Goal: Task Accomplishment & Management: Use online tool/utility

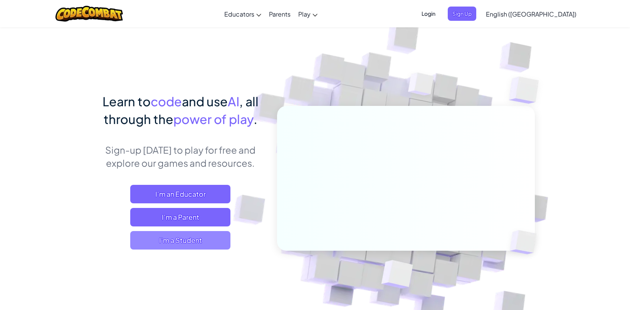
click at [157, 245] on span "I'm a Student" at bounding box center [180, 240] width 100 height 18
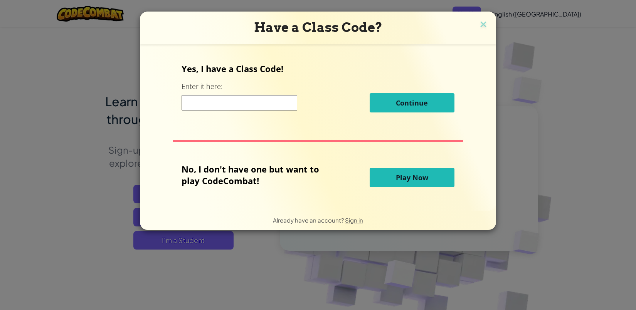
click at [209, 107] on input at bounding box center [239, 102] width 116 height 15
click at [400, 183] on button "Play Now" at bounding box center [412, 177] width 85 height 19
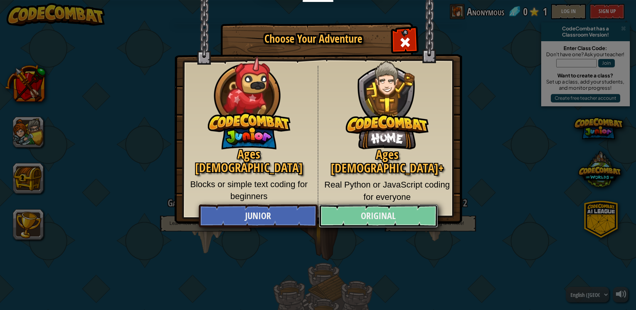
click at [357, 218] on link "Original" at bounding box center [378, 216] width 119 height 23
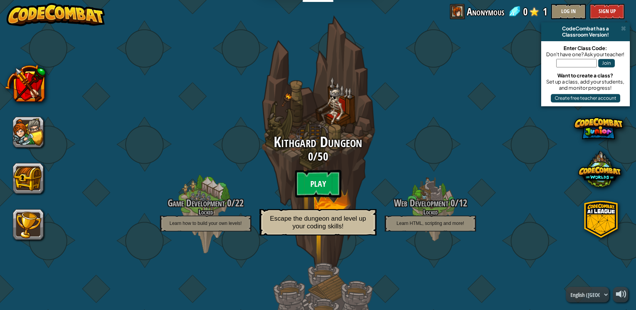
click at [318, 184] on btn "Play" at bounding box center [318, 184] width 46 height 28
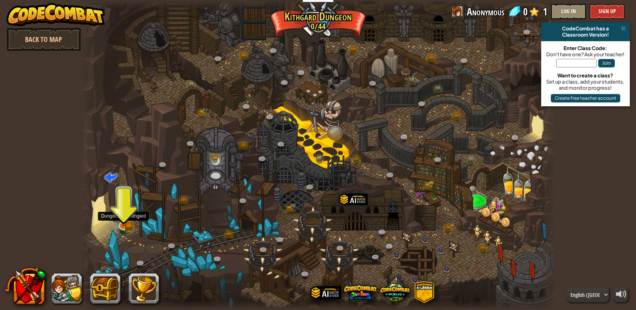
click at [121, 220] on img at bounding box center [123, 213] width 12 height 27
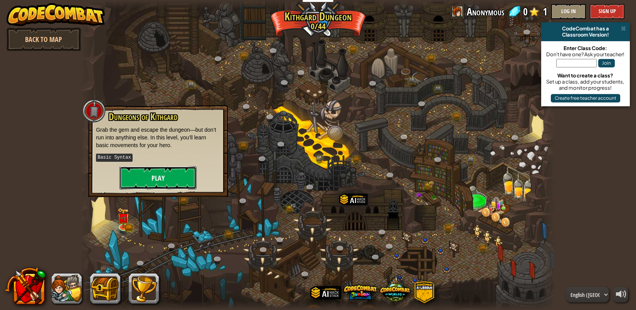
click at [156, 182] on button "Play" at bounding box center [157, 177] width 77 height 23
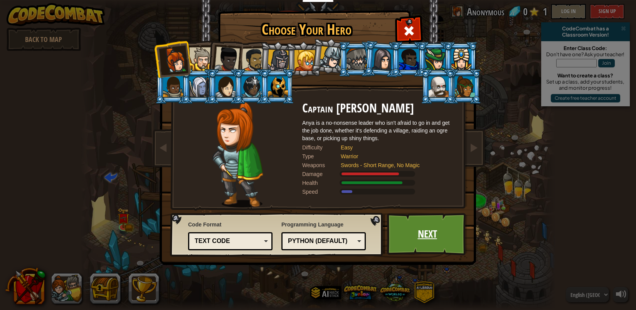
click at [417, 236] on link "Next" at bounding box center [427, 234] width 81 height 42
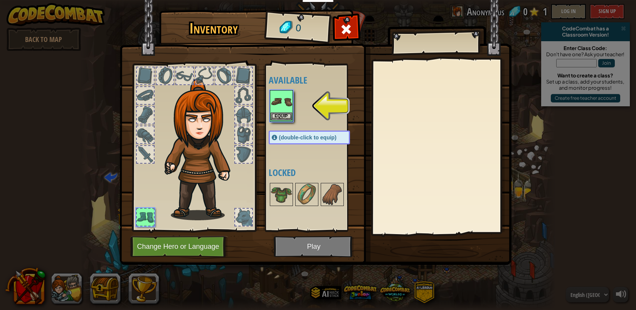
click at [284, 105] on img at bounding box center [281, 102] width 22 height 22
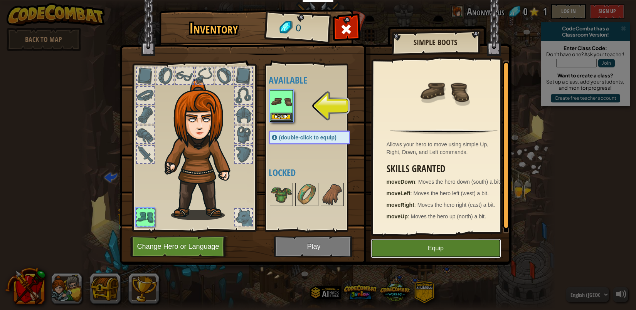
click at [409, 252] on button "Equip" at bounding box center [436, 248] width 130 height 19
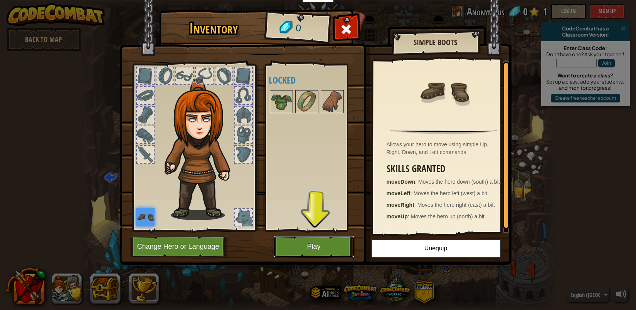
click at [330, 242] on button "Play" at bounding box center [314, 246] width 81 height 21
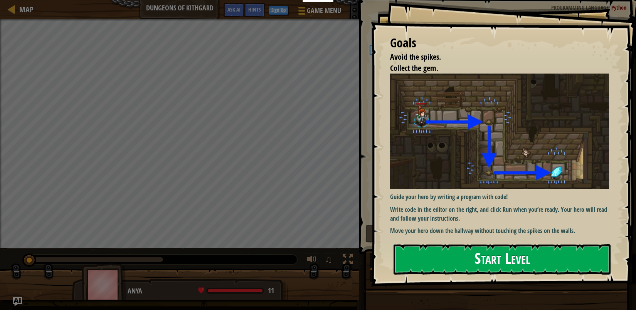
click at [420, 257] on button "Start Level" at bounding box center [501, 259] width 217 height 30
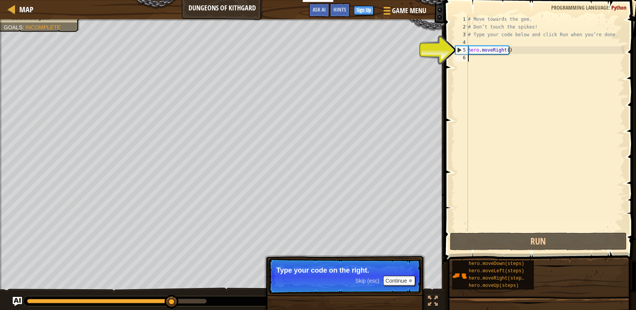
click at [477, 64] on div "# Move towards the gem. # Don’t touch the spikes! # Type your code below and cl…" at bounding box center [545, 130] width 158 height 231
click at [477, 50] on div "# Move towards the gem. # Don’t touch the spikes! # Type your code below and cl…" at bounding box center [545, 130] width 158 height 231
type textarea "hero.moveRight()"
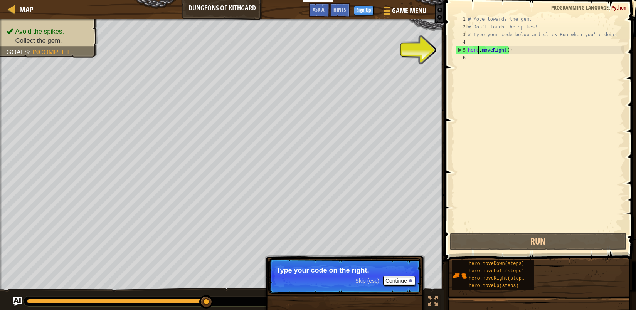
click at [480, 72] on div "# Move towards the gem. # Don’t touch the spikes! # Type your code below and cl…" at bounding box center [545, 130] width 158 height 231
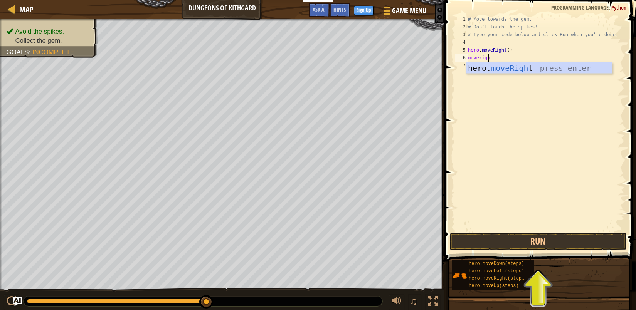
scroll to position [3, 1]
type textarea "moveright"
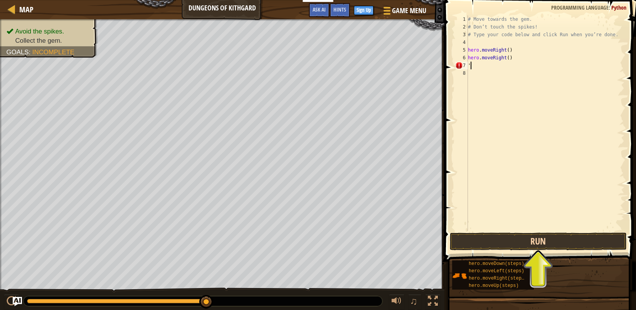
type textarea "'"
click at [536, 238] on button "Run" at bounding box center [538, 242] width 177 height 18
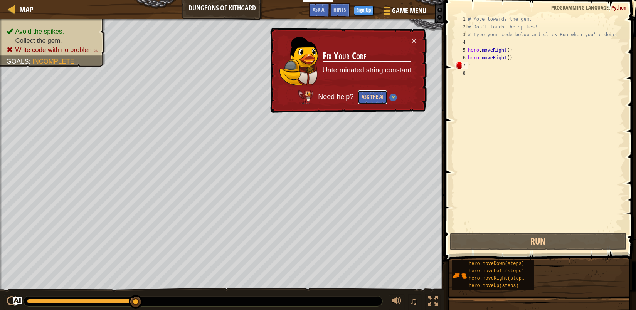
click at [367, 100] on button "Ask the AI" at bounding box center [373, 97] width 30 height 14
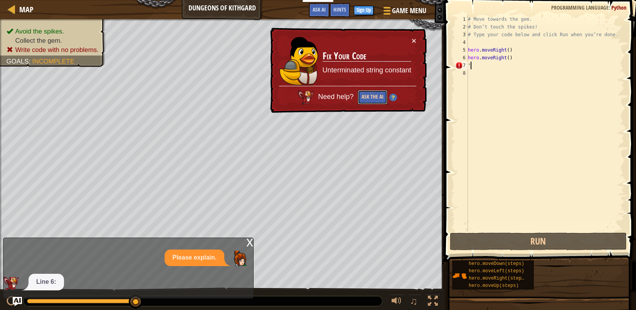
click at [368, 99] on button "Ask the AI" at bounding box center [373, 97] width 30 height 14
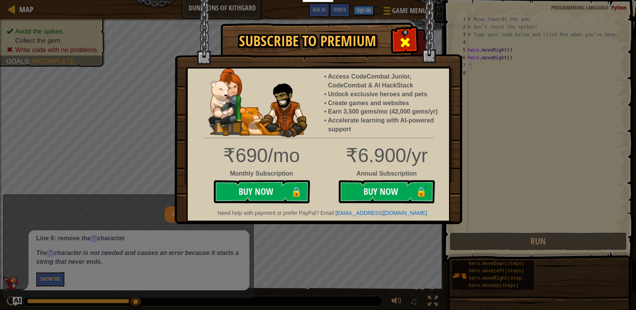
click at [407, 42] on span at bounding box center [405, 42] width 12 height 12
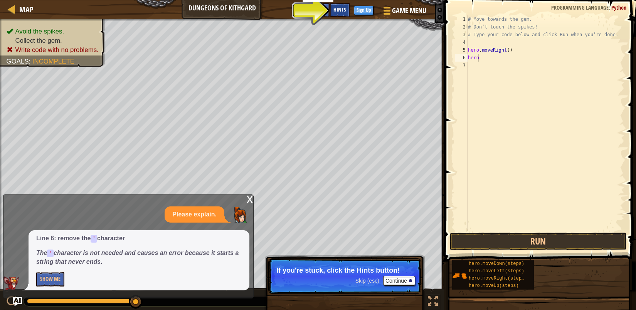
click at [340, 7] on span "Hints" at bounding box center [339, 9] width 13 height 7
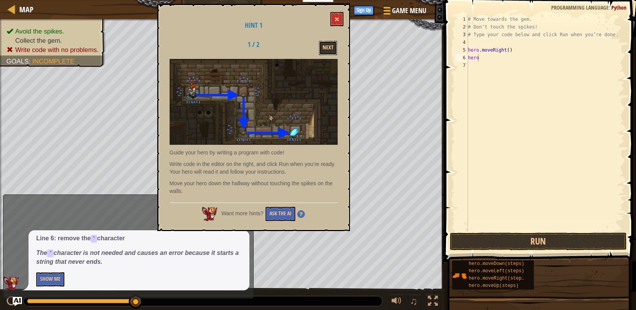
click at [330, 48] on button "Next" at bounding box center [328, 48] width 18 height 14
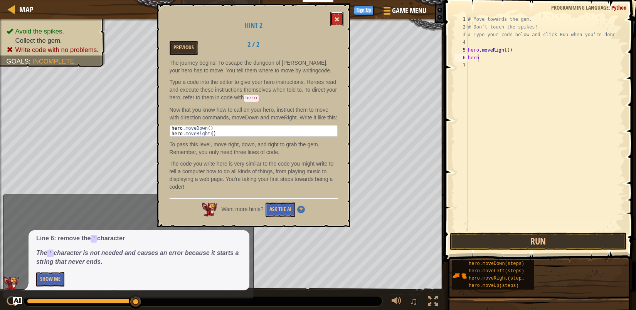
click at [339, 15] on button at bounding box center [336, 19] width 13 height 14
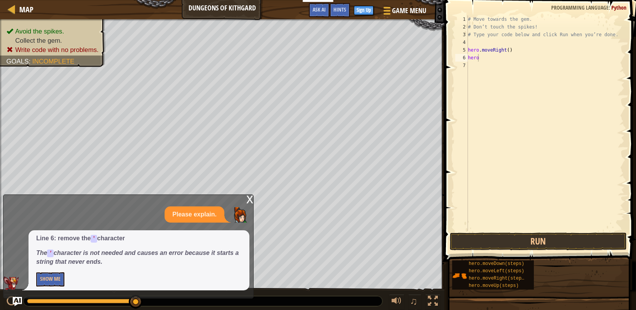
click at [483, 58] on div "# Move towards the gem. # Don’t touch the spikes! # Type your code below and cl…" at bounding box center [545, 130] width 158 height 231
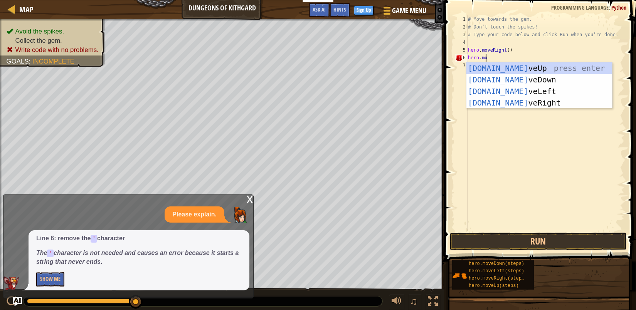
scroll to position [3, 1]
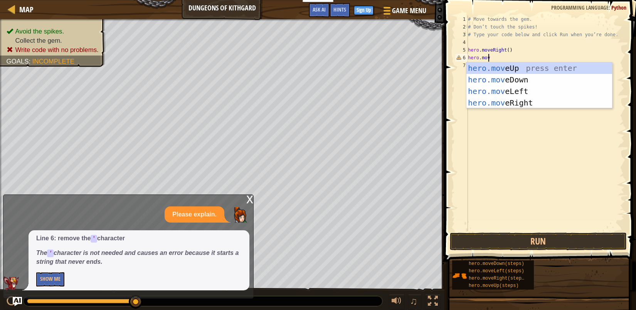
type textarea "hero.move"
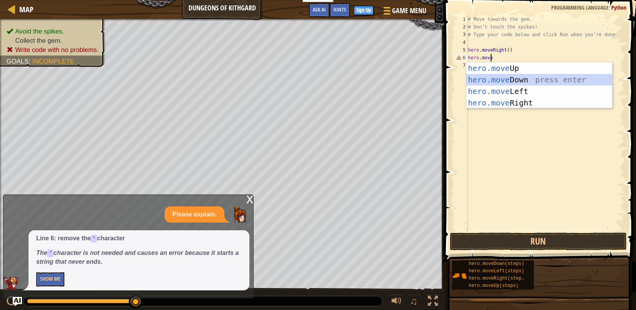
scroll to position [3, 0]
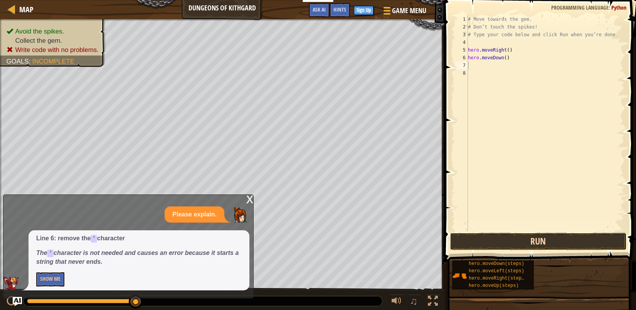
click at [545, 243] on button "Run" at bounding box center [538, 242] width 177 height 18
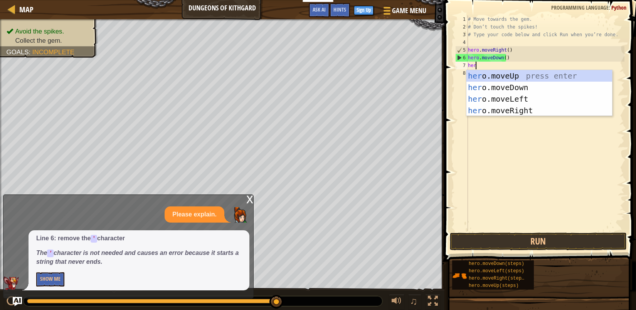
type textarea "hero"
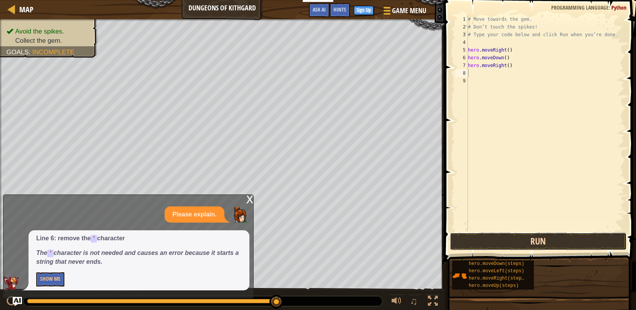
click at [542, 244] on button "Run" at bounding box center [538, 242] width 177 height 18
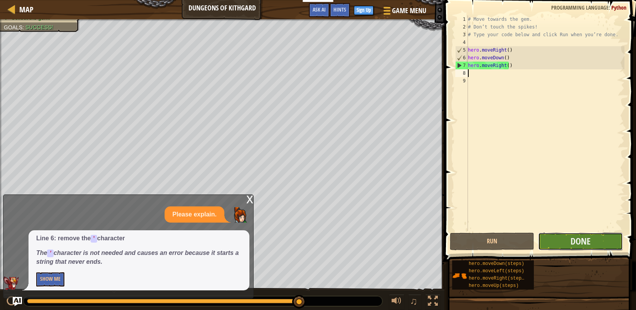
click at [547, 245] on button "Done" at bounding box center [580, 242] width 84 height 18
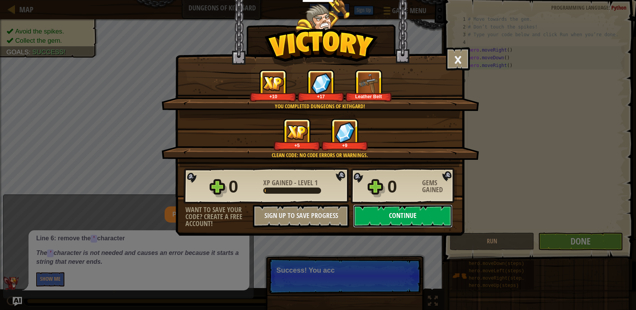
click at [384, 218] on button "Continue" at bounding box center [402, 216] width 99 height 23
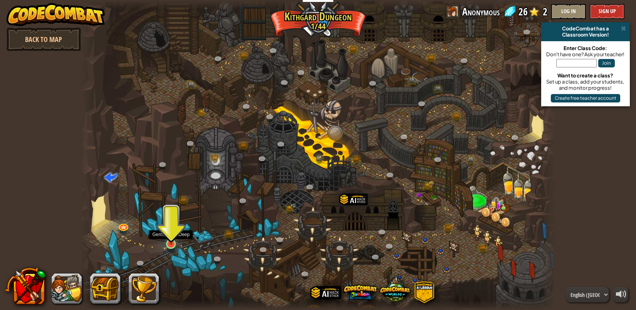
click at [165, 244] on img at bounding box center [171, 231] width 12 height 28
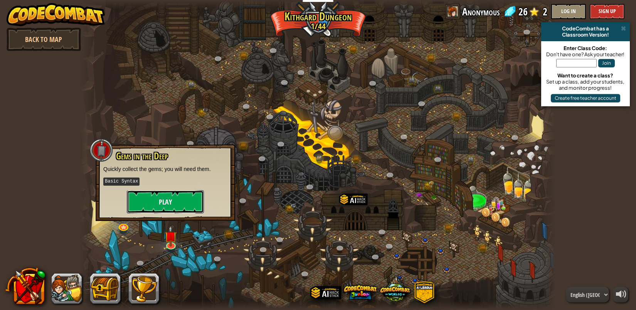
click at [168, 205] on button "Play" at bounding box center [165, 201] width 77 height 23
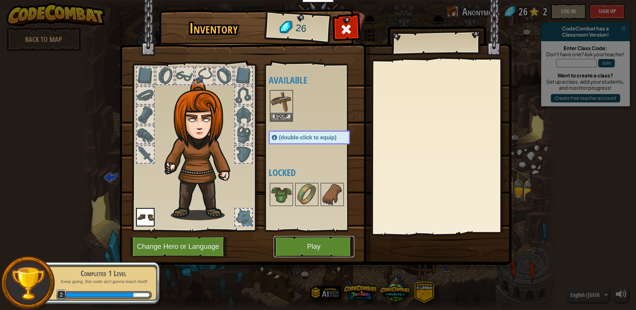
click at [288, 245] on button "Play" at bounding box center [314, 246] width 81 height 21
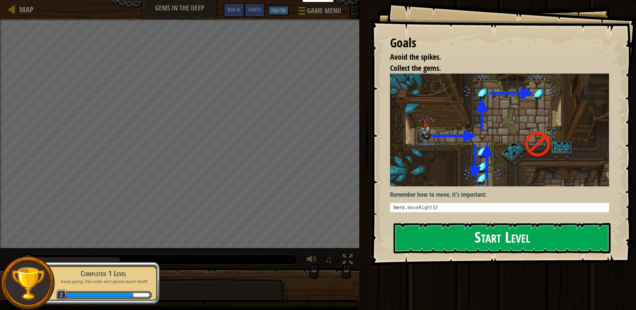
click at [494, 232] on button "Start Level" at bounding box center [501, 238] width 217 height 30
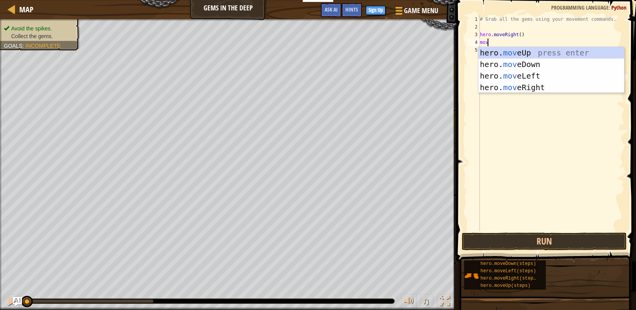
scroll to position [3, 0]
type textarea "mov"
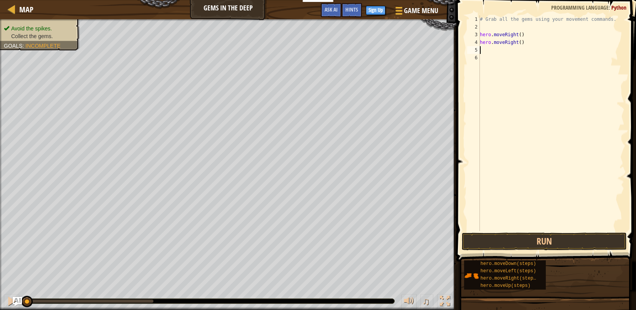
scroll to position [3, 0]
click at [545, 241] on button "Run" at bounding box center [544, 242] width 165 height 18
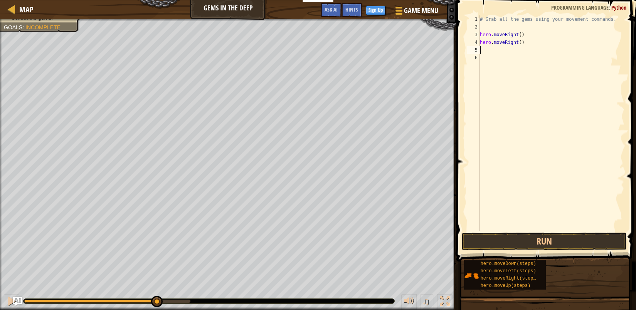
type textarea "m"
click at [497, 240] on button "Run" at bounding box center [544, 242] width 165 height 18
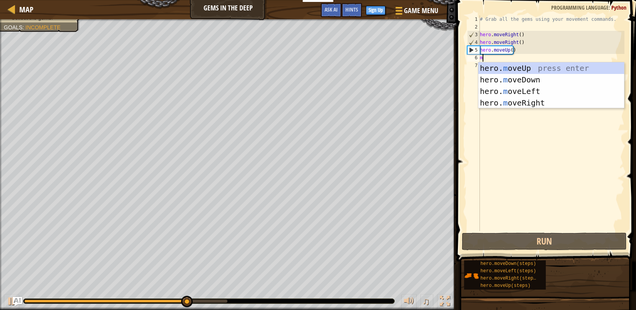
type textarea "m"
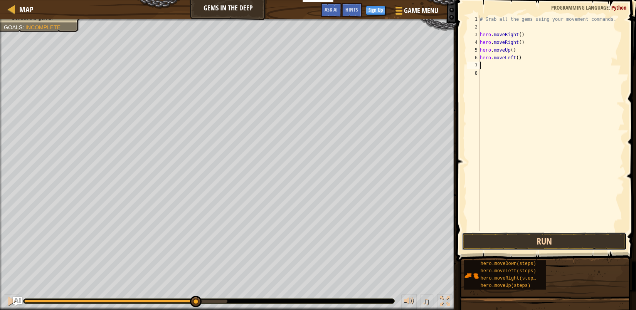
click at [527, 239] on button "Run" at bounding box center [544, 242] width 165 height 18
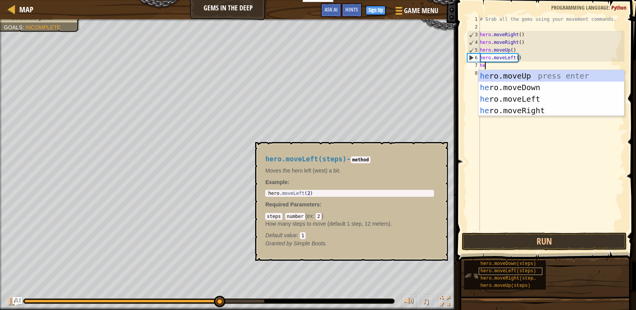
type textarea "her"
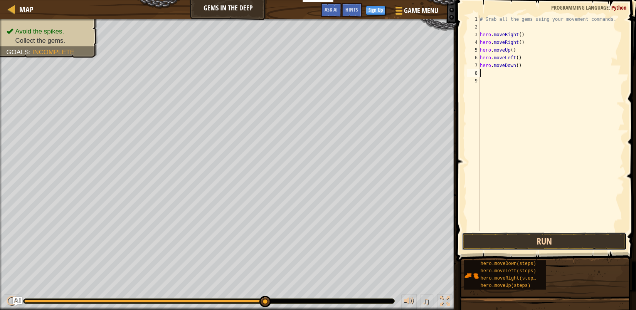
click at [528, 237] on button "Run" at bounding box center [544, 242] width 165 height 18
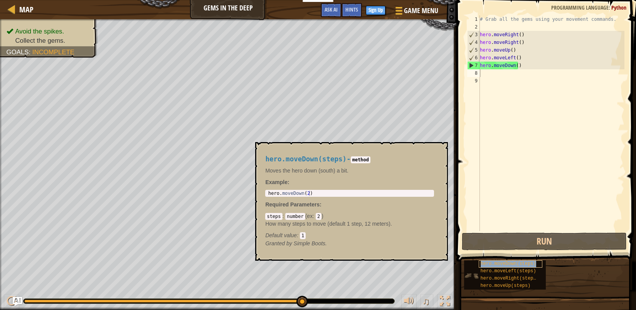
click at [490, 263] on span "hero.moveDown(steps)" at bounding box center [507, 263] width 55 height 5
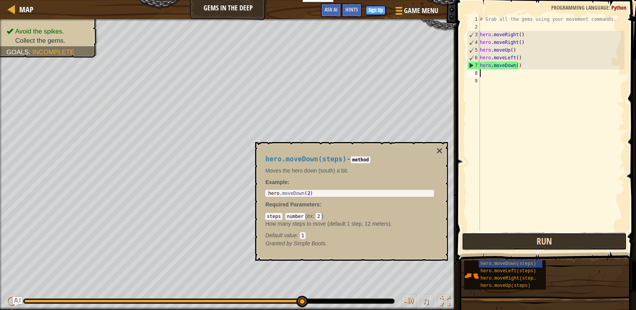
click at [512, 239] on button "Run" at bounding box center [544, 242] width 165 height 18
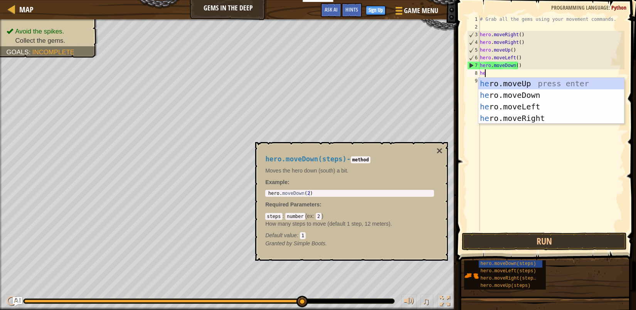
type textarea "her"
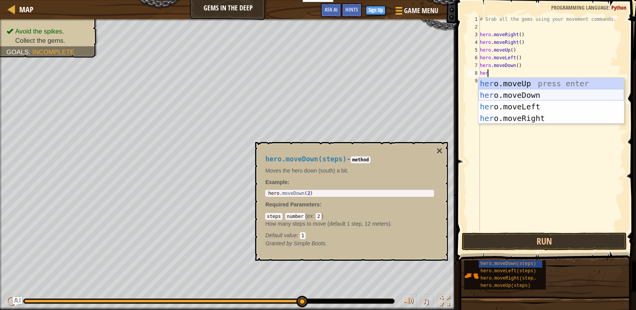
click at [511, 97] on div "her o.moveUp press enter her o.moveDown press enter her o.moveLeft press enter …" at bounding box center [551, 112] width 146 height 69
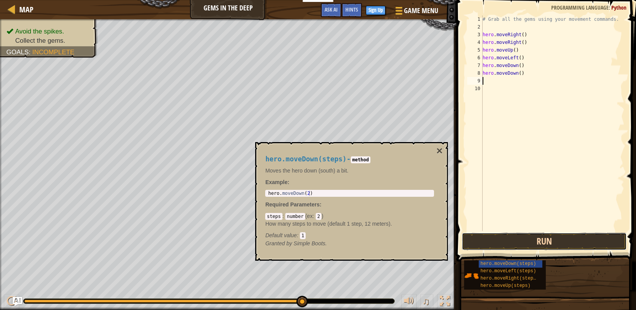
click at [533, 242] on button "Run" at bounding box center [544, 242] width 165 height 18
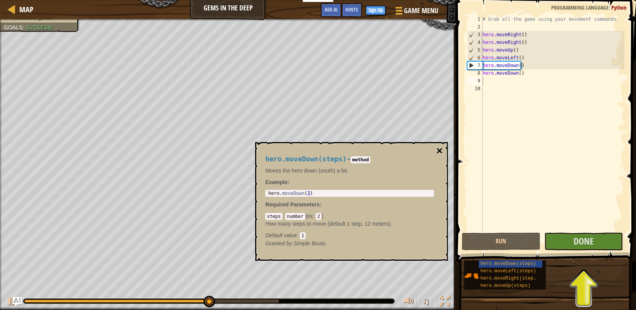
click at [441, 151] on button "×" at bounding box center [439, 151] width 6 height 11
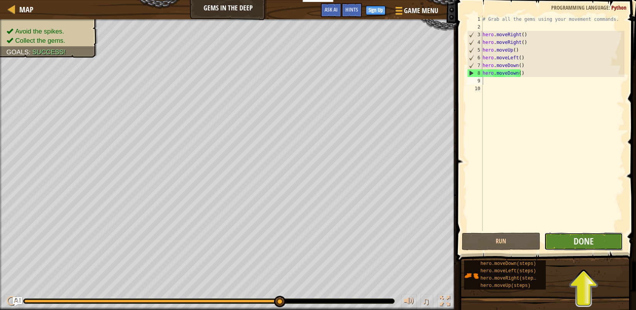
click at [571, 236] on button "Done" at bounding box center [583, 242] width 79 height 18
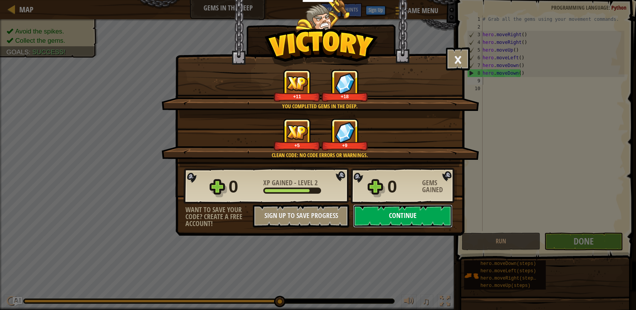
click at [402, 219] on button "Continue" at bounding box center [402, 216] width 99 height 23
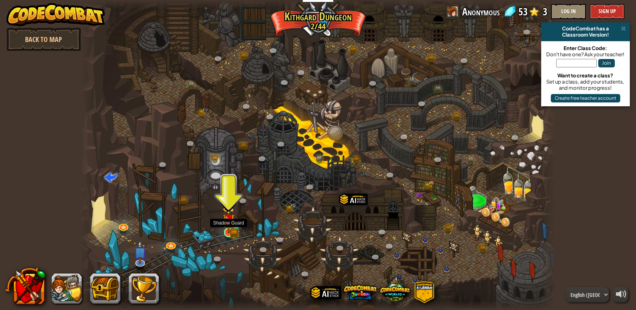
click at [231, 218] on img at bounding box center [228, 220] width 12 height 27
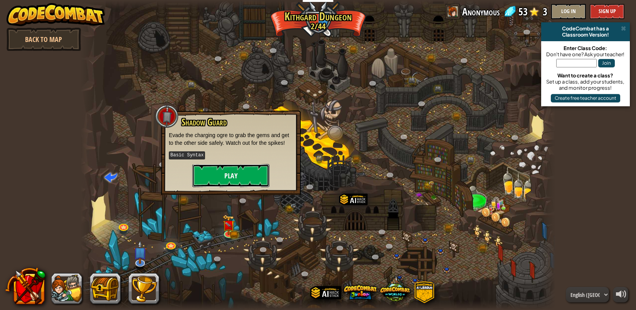
click at [238, 178] on button "Play" at bounding box center [230, 175] width 77 height 23
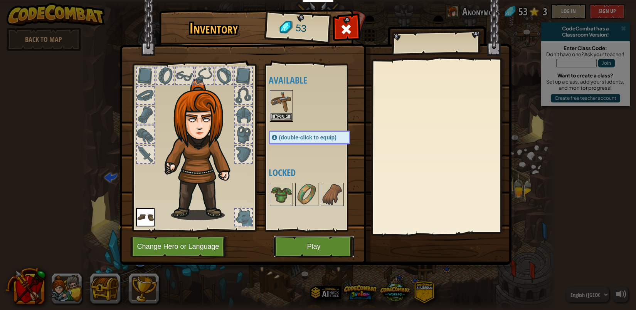
click at [299, 245] on button "Play" at bounding box center [314, 246] width 81 height 21
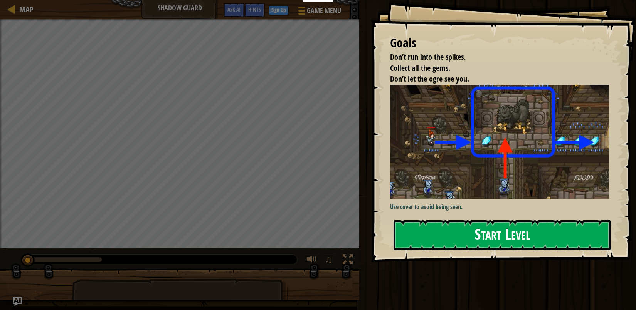
click at [438, 242] on button "Start Level" at bounding box center [501, 235] width 217 height 30
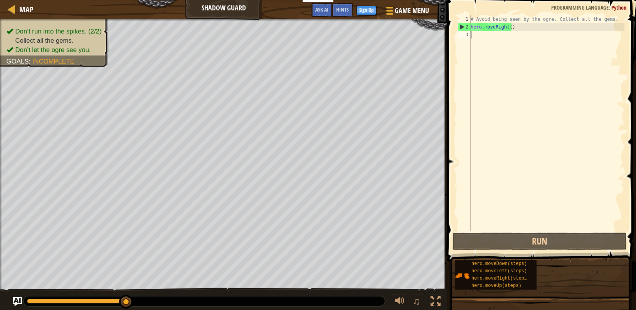
scroll to position [3, 0]
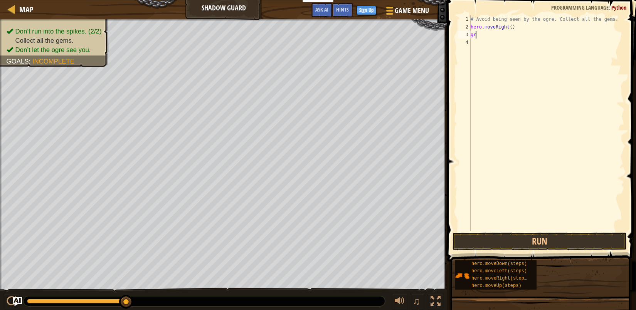
type textarea "g"
type textarea "hero.moveR"
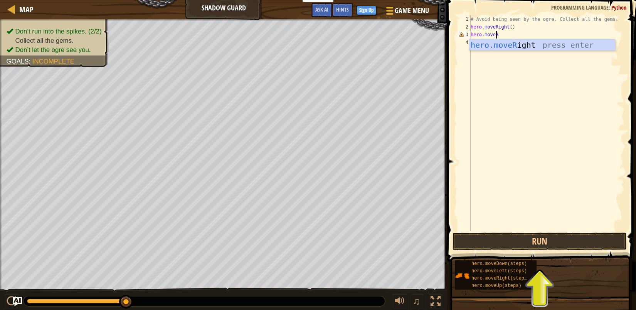
scroll to position [3, 0]
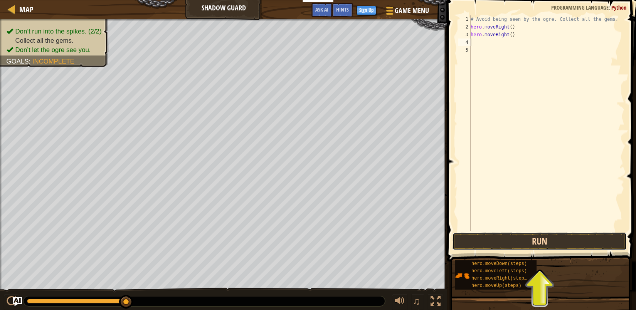
click at [542, 240] on button "Run" at bounding box center [539, 242] width 174 height 18
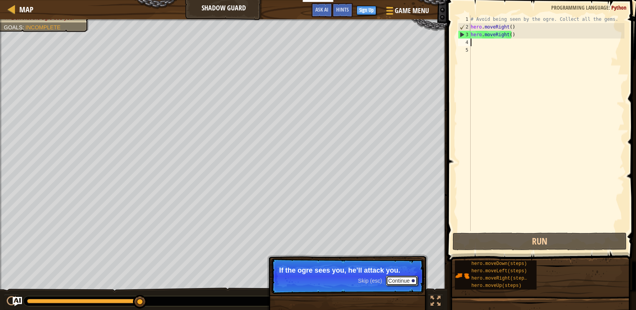
click at [396, 283] on button "Continue" at bounding box center [402, 281] width 32 height 10
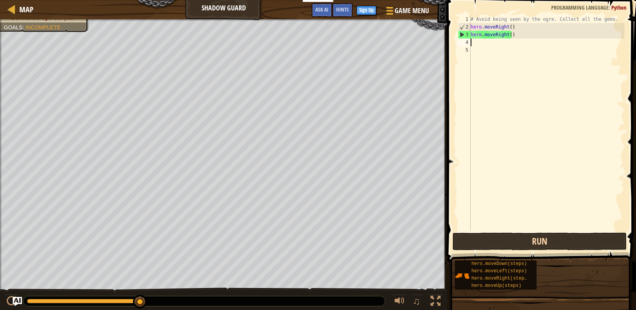
drag, startPoint x: 515, startPoint y: 250, endPoint x: 508, endPoint y: 246, distance: 8.3
click at [511, 248] on div "1 2 3 4 5 # Avoid being seen by the ogre. Collect all the gems. hero . moveRigh…" at bounding box center [540, 146] width 191 height 284
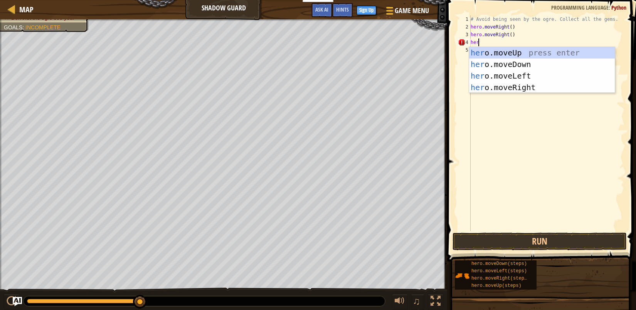
type textarea "h"
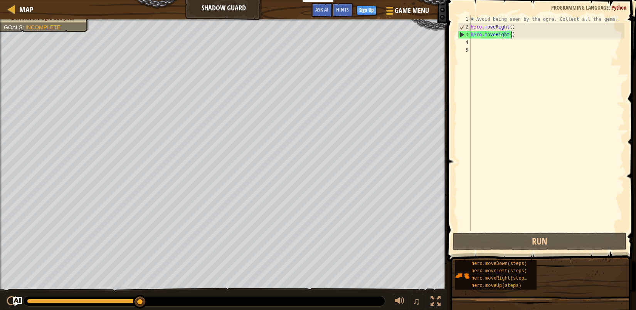
click at [512, 34] on div "# Avoid being seen by the ogre. Collect all the gems. hero . moveRight ( ) hero…" at bounding box center [546, 130] width 155 height 231
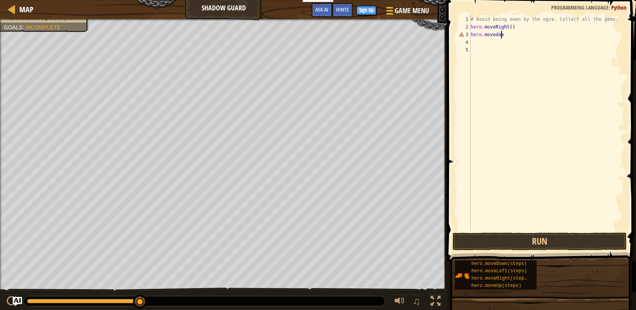
scroll to position [3, 2]
type textarea "hero.movedow"
click at [522, 238] on button "Run" at bounding box center [539, 242] width 174 height 18
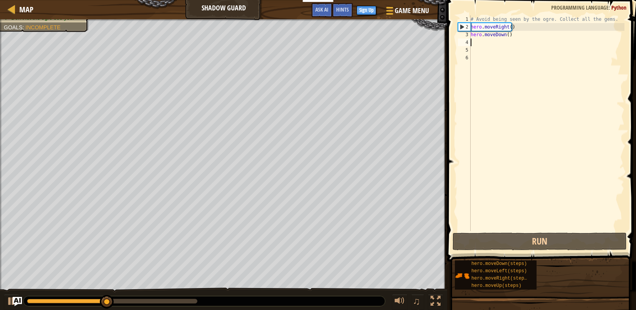
click at [498, 26] on div "# Avoid being seen by the ogre. Collect all the gems. hero . moveRight ( ) hero…" at bounding box center [546, 130] width 155 height 231
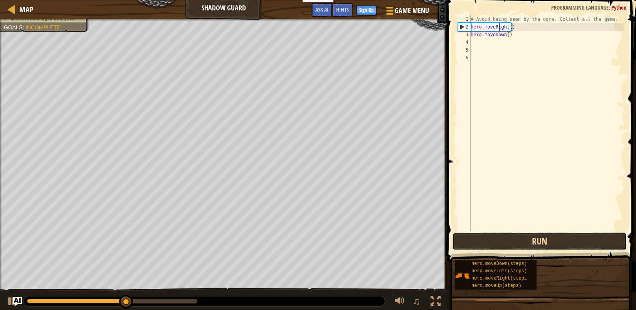
click at [542, 242] on button "Run" at bounding box center [539, 242] width 174 height 18
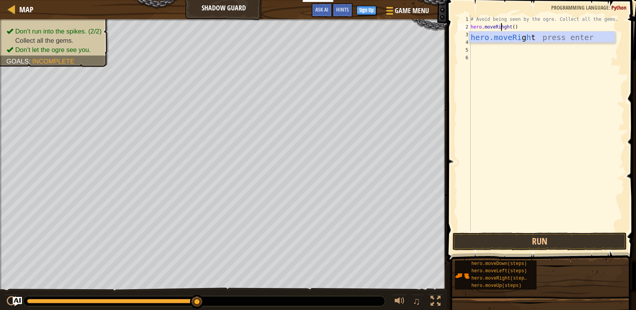
type textarea "hero.moveRiheght()"
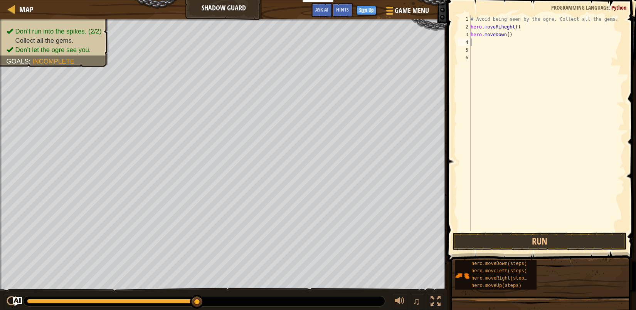
click at [475, 43] on div "# Avoid being seen by the ogre. Collect all the gems. hero . moveRiheght ( ) he…" at bounding box center [546, 130] width 155 height 231
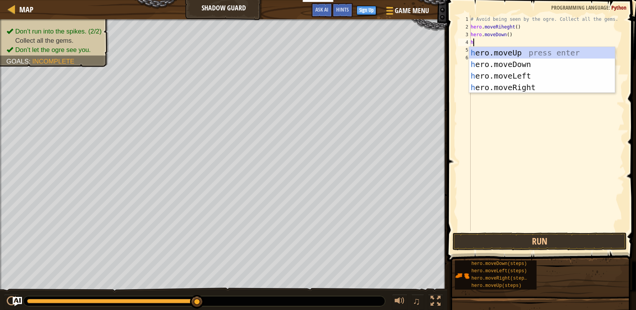
click at [503, 29] on div "# Avoid being seen by the ogre. Collect all the gems. hero . moveRiheght ( ) he…" at bounding box center [546, 130] width 155 height 231
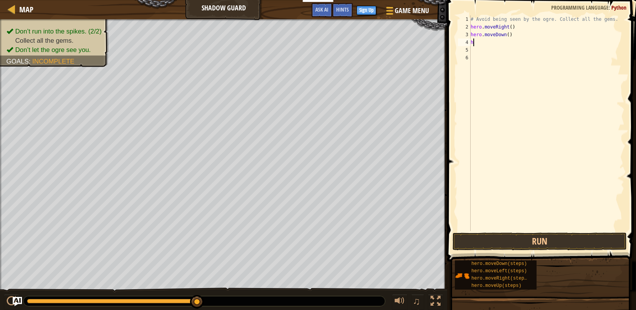
click at [473, 40] on div "# Avoid being seen by the ogre. Collect all the gems. hero . moveRight ( ) hero…" at bounding box center [546, 130] width 155 height 231
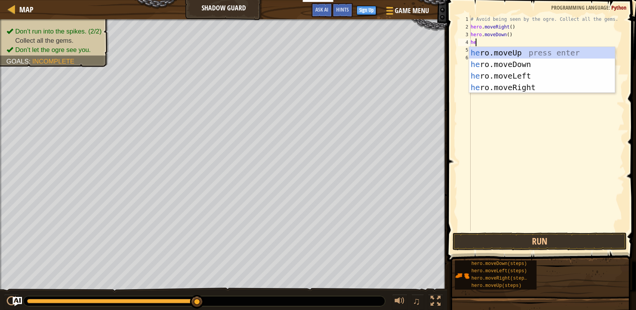
type textarea "her"
click at [511, 86] on div "her o.moveUp press enter her o.moveDown press enter her o.moveLeft press enter …" at bounding box center [542, 81] width 146 height 69
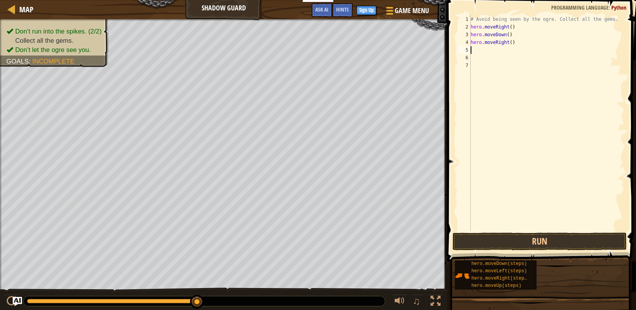
scroll to position [3, 0]
click at [553, 242] on button "Run" at bounding box center [539, 242] width 174 height 18
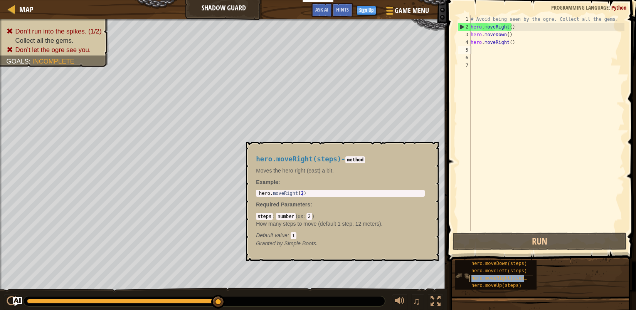
click at [478, 277] on span "hero.moveRight(steps)" at bounding box center [500, 278] width 58 height 5
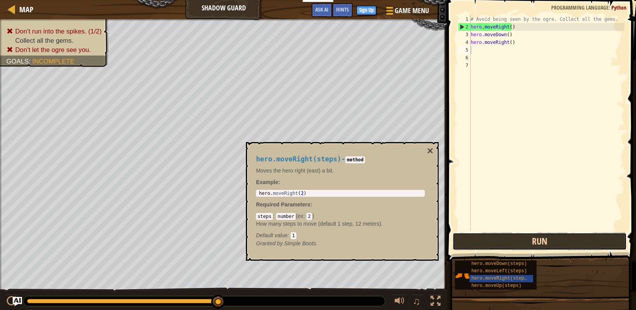
click at [504, 241] on button "Run" at bounding box center [539, 242] width 174 height 18
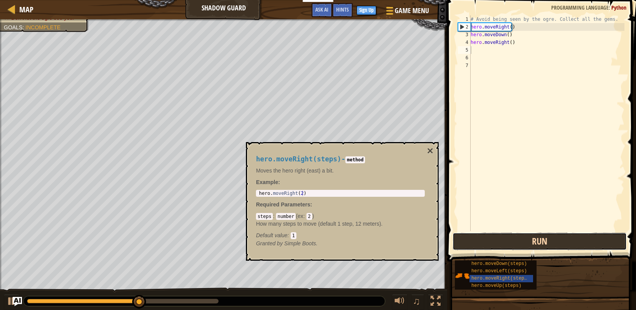
click at [500, 234] on button "Run" at bounding box center [539, 242] width 174 height 18
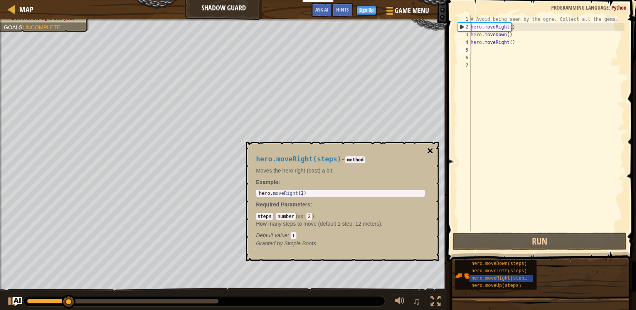
click at [429, 151] on button "×" at bounding box center [430, 151] width 6 height 11
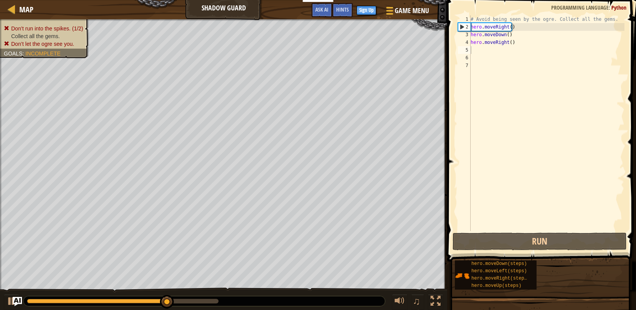
click at [25, 26] on ul "Don’t run into the spikes. (1/2) Collect all the gems. Don’t let the ogre see y…" at bounding box center [44, 36] width 81 height 23
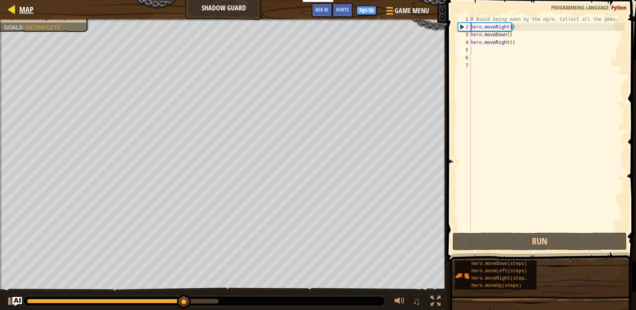
click at [17, 16] on div "Map" at bounding box center [24, 9] width 18 height 19
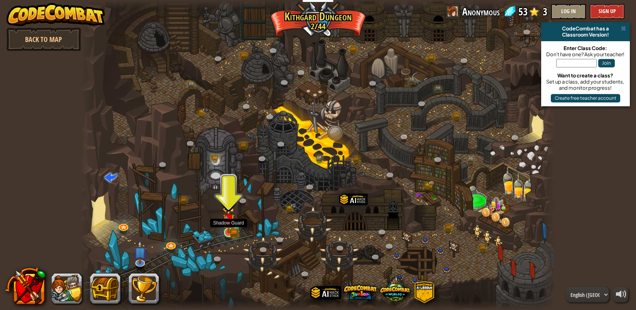
click at [233, 227] on img at bounding box center [228, 220] width 12 height 27
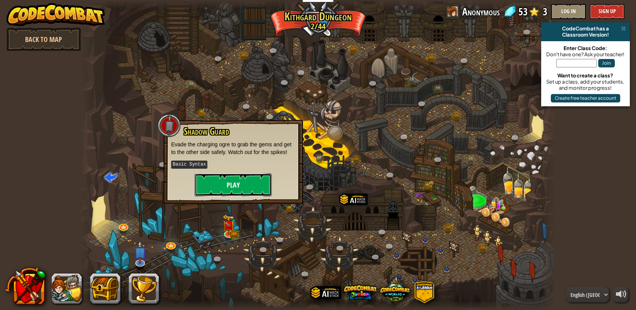
click at [226, 179] on button "Play" at bounding box center [233, 184] width 77 height 23
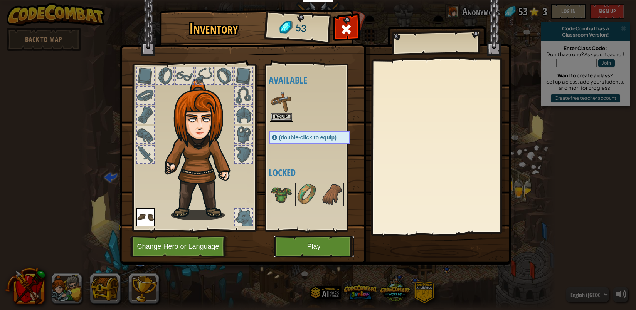
click at [309, 251] on button "Play" at bounding box center [314, 246] width 81 height 21
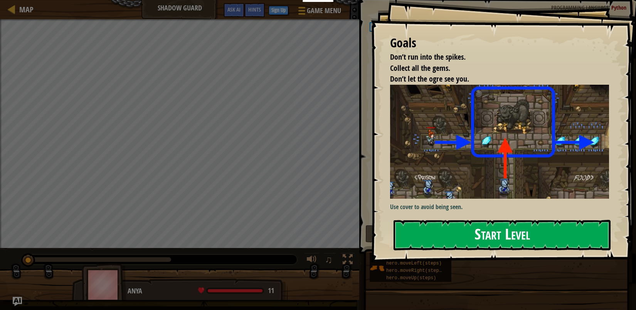
click at [451, 231] on button "Start Level" at bounding box center [501, 235] width 217 height 30
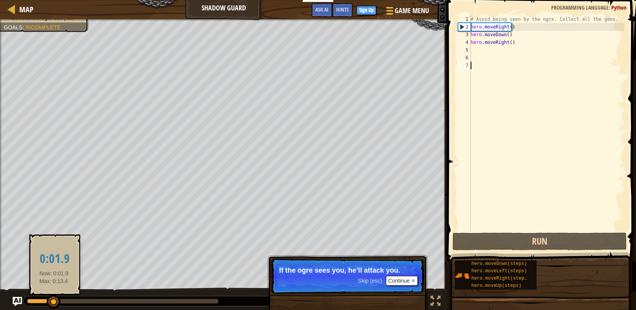
drag, startPoint x: 96, startPoint y: 301, endPoint x: 54, endPoint y: 299, distance: 42.8
click at [54, 299] on div at bounding box center [54, 302] width 14 height 14
click at [54, 299] on div at bounding box center [58, 301] width 14 height 14
click at [54, 299] on div at bounding box center [58, 298] width 14 height 14
click at [54, 299] on div at bounding box center [58, 301] width 14 height 14
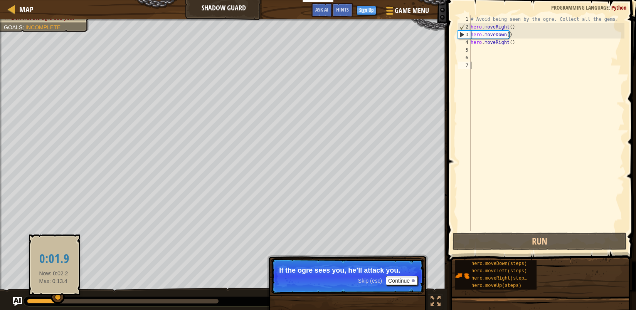
click at [54, 299] on div at bounding box center [58, 298] width 14 height 14
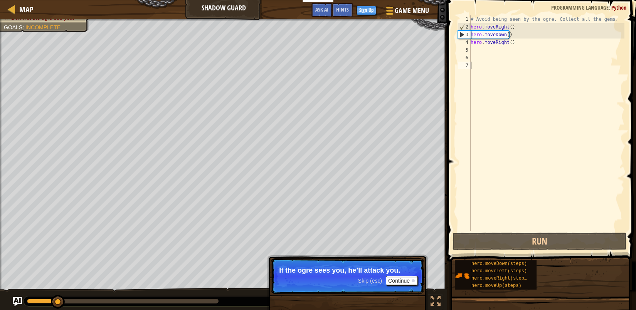
click at [368, 284] on div "Skip (esc) Continue" at bounding box center [388, 281] width 60 height 10
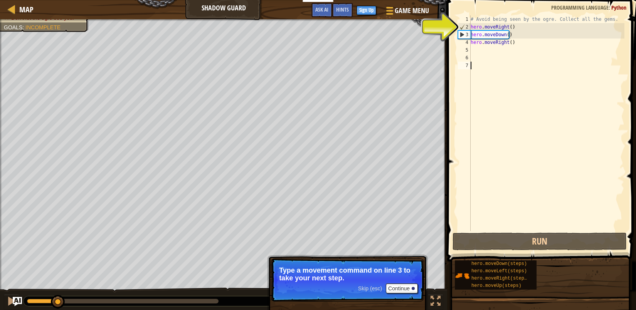
click at [475, 37] on div "# Avoid being seen by the ogre. Collect all the gems. hero . moveRight ( ) hero…" at bounding box center [546, 130] width 155 height 231
click at [522, 35] on div "# Avoid being seen by the ogre. Collect all the gems. hero . moveRight ( ) hero…" at bounding box center [546, 130] width 155 height 231
click at [509, 36] on div "# Avoid being seen by the ogre. Collect all the gems. hero . moveRight ( ) hero…" at bounding box center [546, 130] width 155 height 231
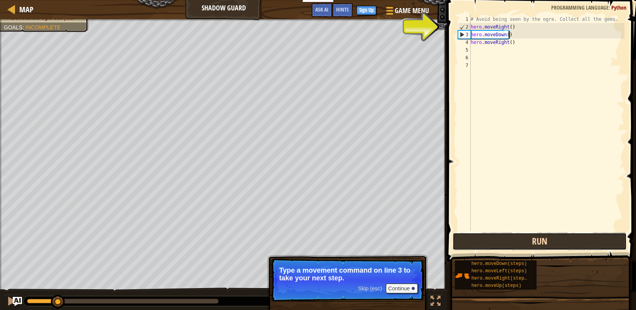
click at [538, 238] on button "Run" at bounding box center [539, 242] width 174 height 18
click at [535, 238] on button "Run" at bounding box center [539, 242] width 174 height 18
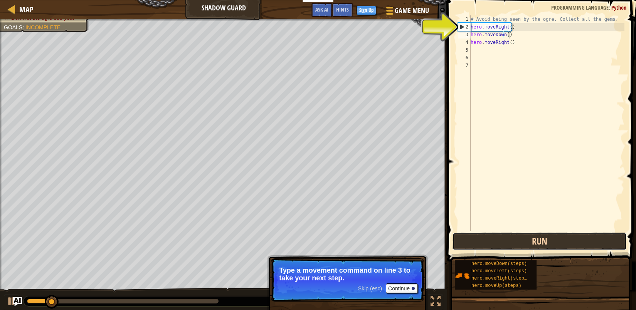
click at [535, 238] on button "Run" at bounding box center [539, 242] width 174 height 18
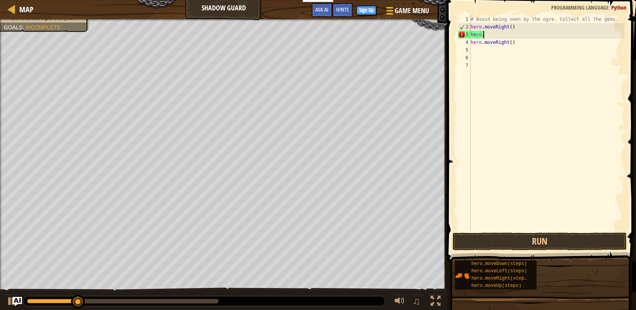
type textarea "h"
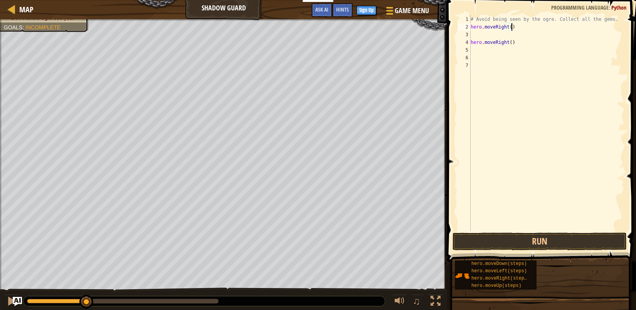
click at [514, 27] on div "# Avoid being seen by the ogre. Collect all the gems. hero . moveRight ( ) hero…" at bounding box center [546, 130] width 155 height 231
click at [513, 242] on button "Run" at bounding box center [539, 242] width 174 height 18
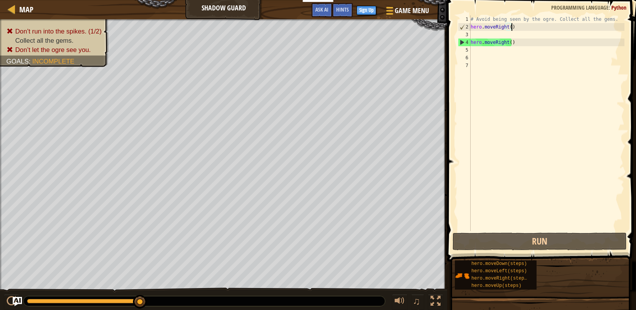
click at [514, 26] on div "# Avoid being seen by the ogre. Collect all the gems. hero . moveRight ( ) hero…" at bounding box center [546, 130] width 155 height 231
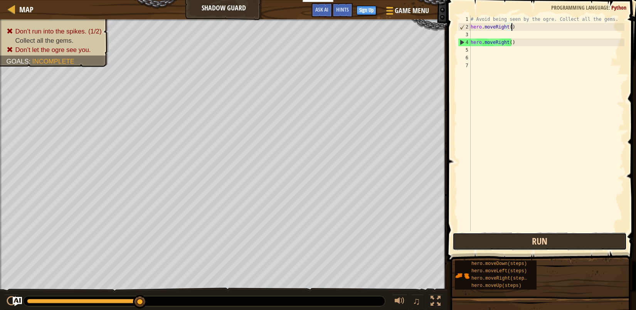
click at [533, 241] on button "Run" at bounding box center [539, 242] width 174 height 18
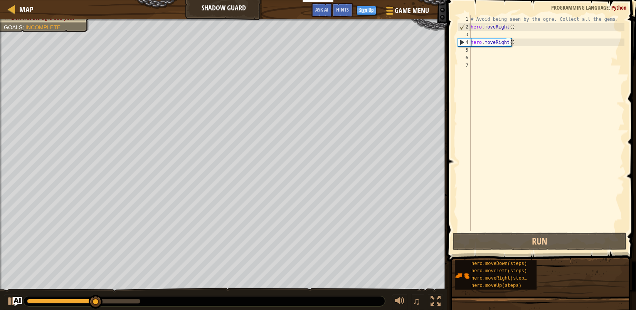
click at [515, 42] on div "# Avoid being seen by the ogre. Collect all the gems. hero . moveRight ( ) hero…" at bounding box center [546, 130] width 155 height 231
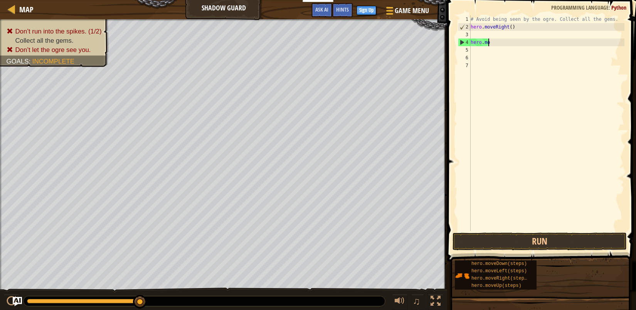
type textarea "h"
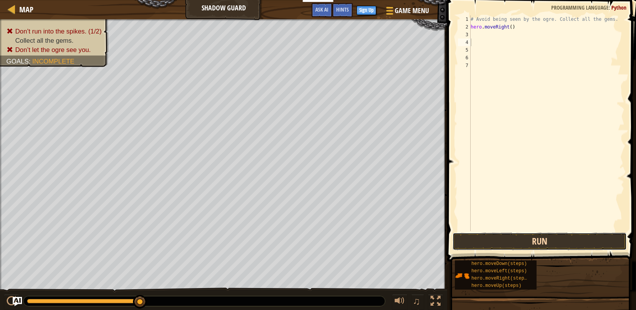
click at [527, 242] on button "Run" at bounding box center [539, 242] width 174 height 18
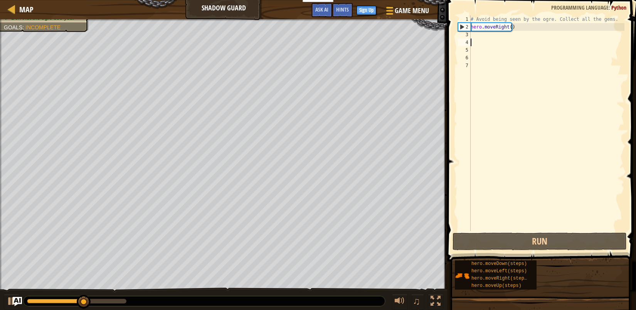
click at [471, 32] on div "# Avoid being seen by the ogre. Collect all the gems. hero . moveRight ( )" at bounding box center [546, 130] width 155 height 231
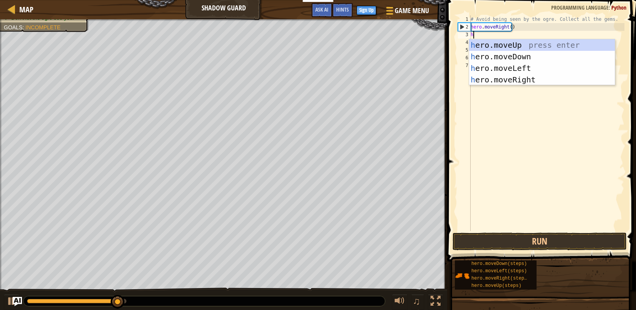
scroll to position [3, 0]
type textarea "he"
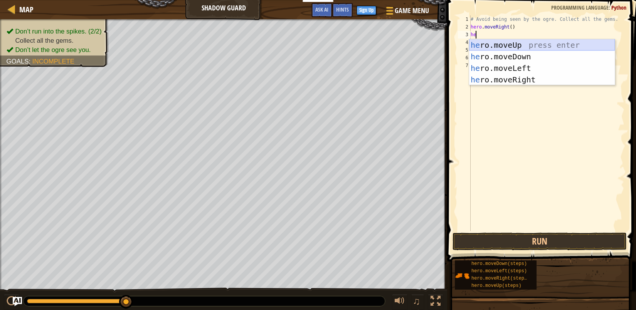
click at [515, 47] on div "he ro.moveUp press enter he ro.moveDown press enter he ro.moveLeft press enter …" at bounding box center [542, 73] width 146 height 69
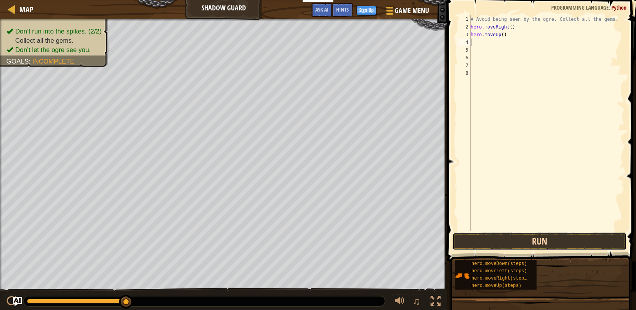
click at [547, 244] on button "Run" at bounding box center [539, 242] width 174 height 18
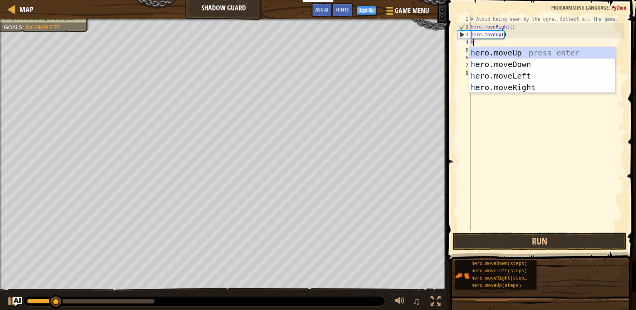
type textarea "hr"
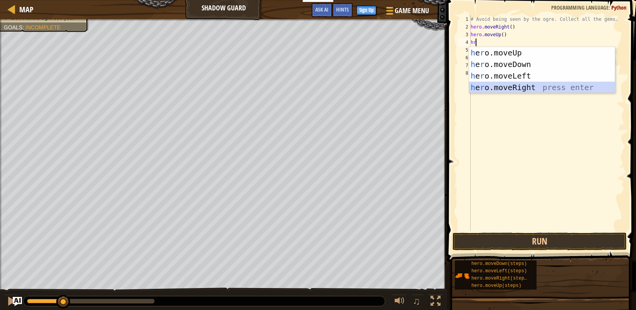
click at [499, 87] on div "h e r o.moveUp press enter h e r o.moveDown press enter h e r o.moveLeft press …" at bounding box center [542, 81] width 146 height 69
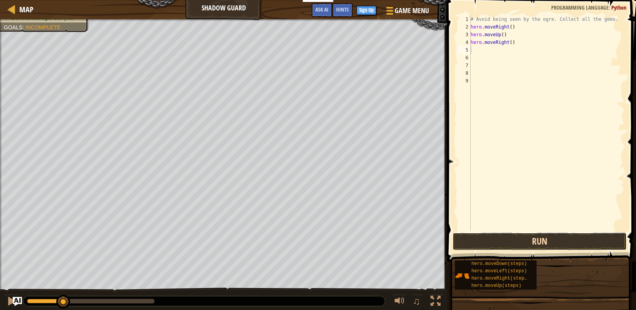
click at [532, 239] on button "Run" at bounding box center [539, 242] width 174 height 18
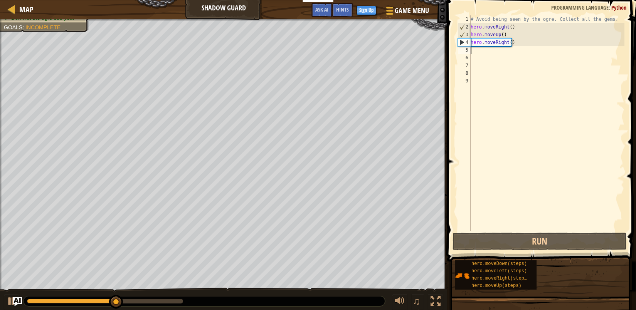
type textarea "h"
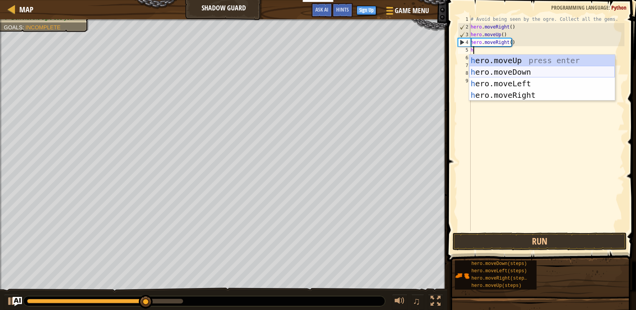
click at [496, 75] on div "h ero.moveUp press enter h ero.moveDown press enter h ero.moveLeft press enter …" at bounding box center [542, 89] width 146 height 69
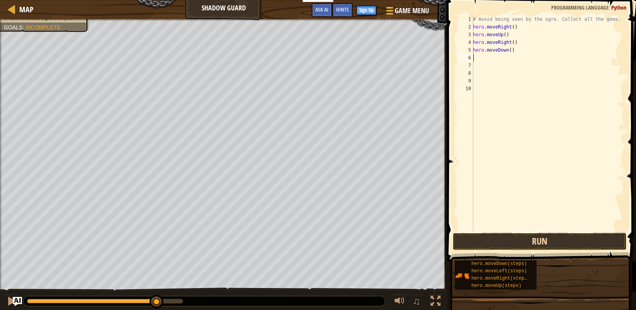
click at [540, 247] on button "Run" at bounding box center [539, 242] width 174 height 18
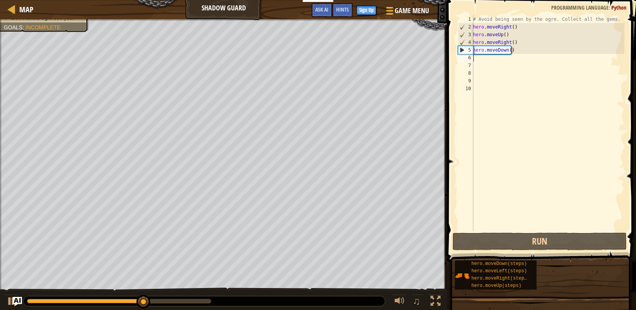
type textarea "h"
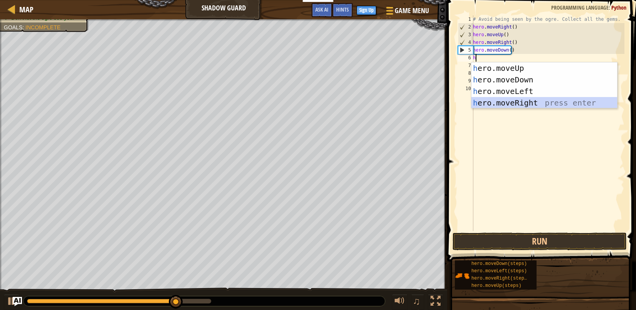
click at [507, 103] on div "h ero.moveUp press enter h ero.moveDown press enter h ero.moveLeft press enter …" at bounding box center [544, 96] width 146 height 69
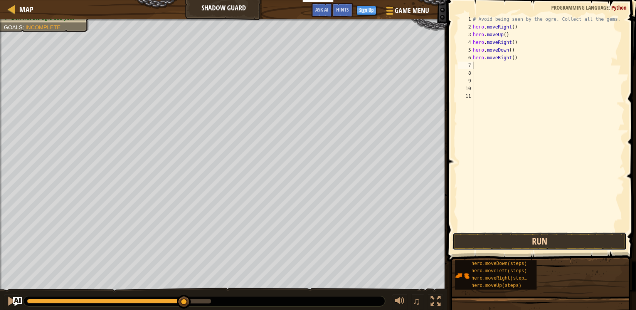
click at [516, 239] on button "Run" at bounding box center [539, 242] width 174 height 18
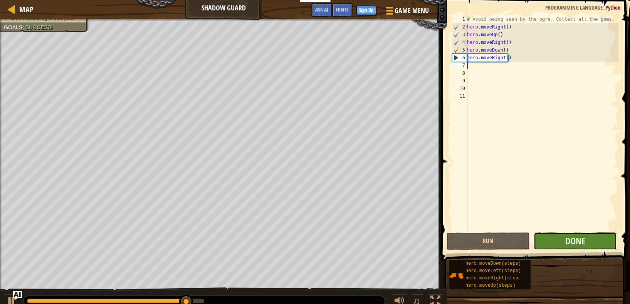
click at [562, 245] on button "Done" at bounding box center [575, 242] width 83 height 18
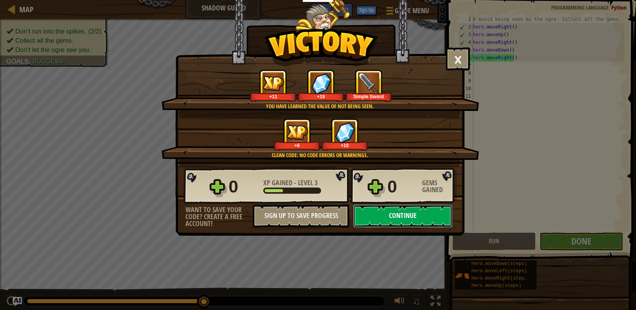
click at [411, 217] on button "Continue" at bounding box center [402, 216] width 99 height 23
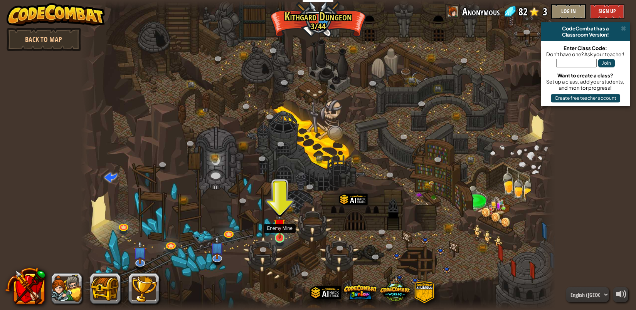
click at [276, 235] on img at bounding box center [280, 225] width 12 height 28
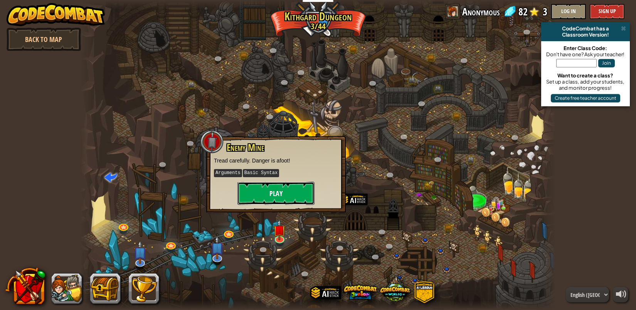
click at [293, 195] on button "Play" at bounding box center [275, 193] width 77 height 23
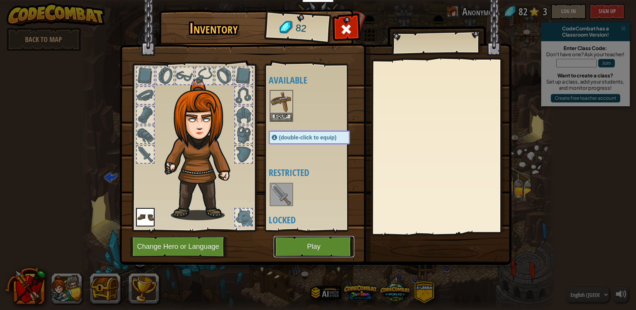
click at [326, 245] on button "Play" at bounding box center [314, 246] width 81 height 21
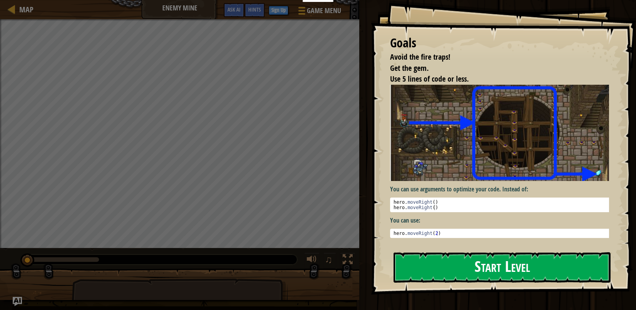
click at [493, 272] on button "Start Level" at bounding box center [501, 267] width 217 height 30
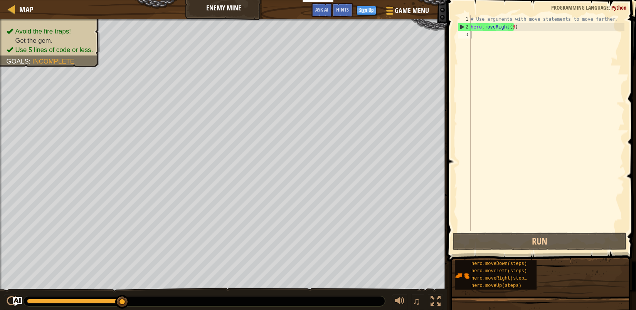
type textarea "h"
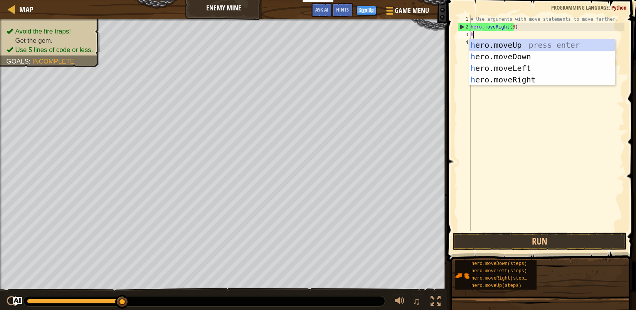
scroll to position [3, 0]
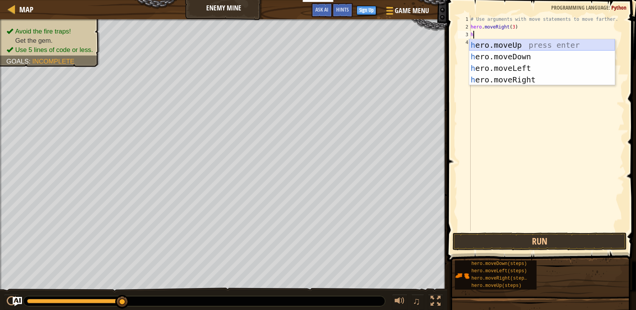
click at [496, 45] on div "h ero.moveUp press enter h ero.moveDown press enter h ero.moveLeft press enter …" at bounding box center [542, 73] width 146 height 69
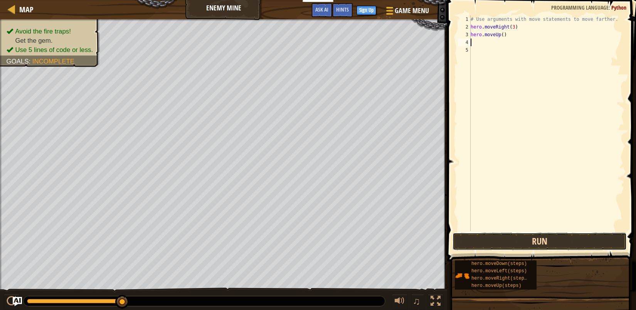
click at [525, 243] on button "Run" at bounding box center [539, 242] width 174 height 18
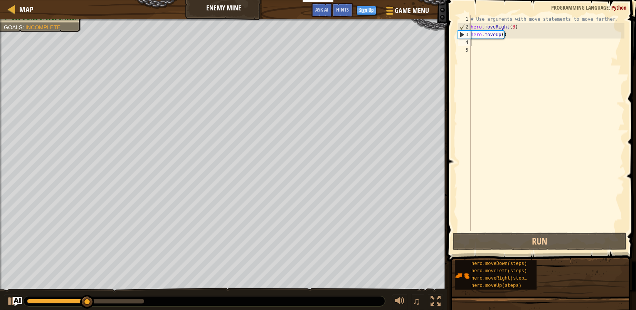
type textarea "h"
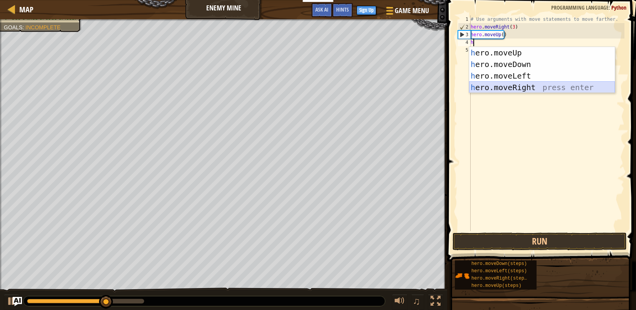
click at [487, 89] on div "h ero.moveUp press enter h ero.moveDown press enter h ero.moveLeft press enter …" at bounding box center [542, 81] width 146 height 69
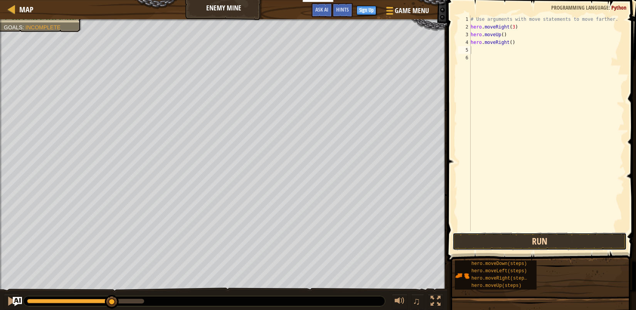
click at [539, 244] on button "Run" at bounding box center [539, 242] width 174 height 18
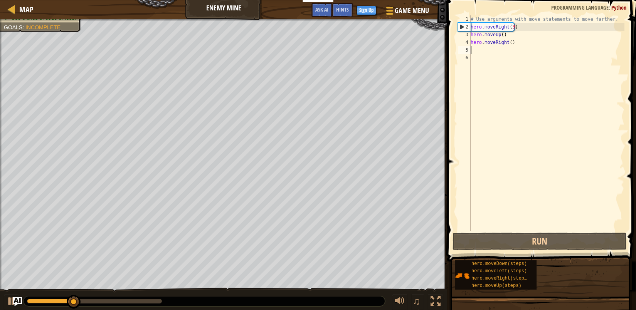
type textarea "h"
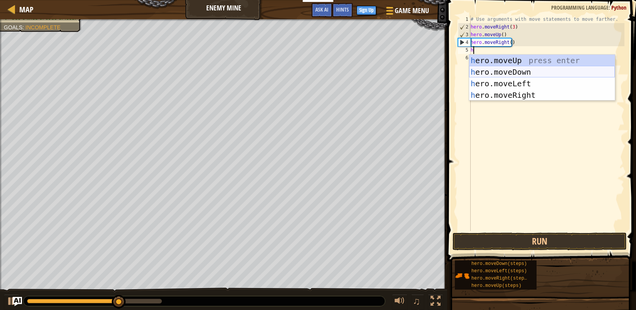
click at [501, 75] on div "h ero.moveUp press enter h ero.moveDown press enter h ero.moveLeft press enter …" at bounding box center [542, 89] width 146 height 69
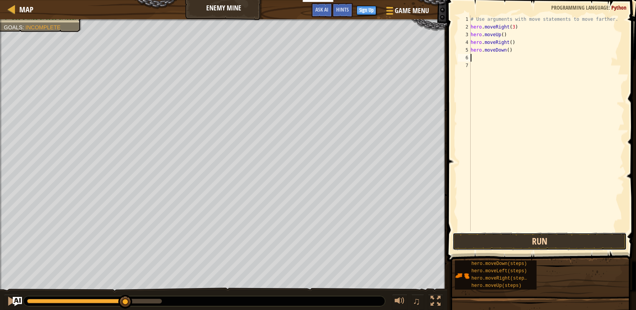
click at [540, 245] on button "Run" at bounding box center [539, 242] width 174 height 18
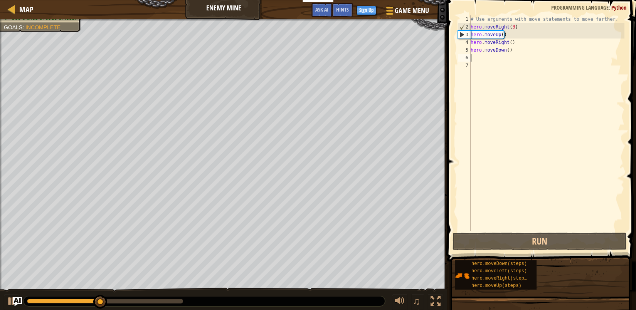
type textarea "h"
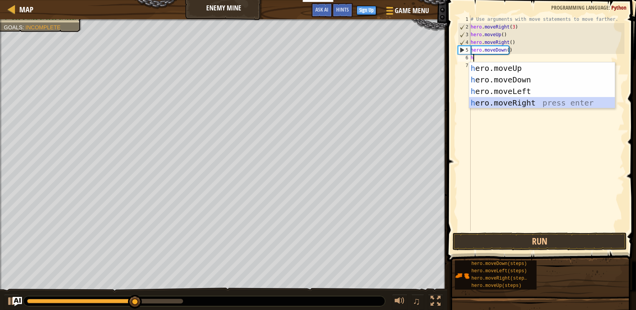
click at [492, 106] on div "h ero.moveUp press enter h ero.moveDown press enter h ero.moveLeft press enter …" at bounding box center [542, 96] width 146 height 69
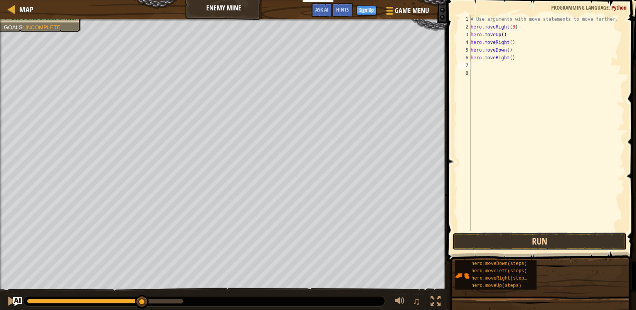
click at [531, 240] on button "Run" at bounding box center [539, 242] width 174 height 18
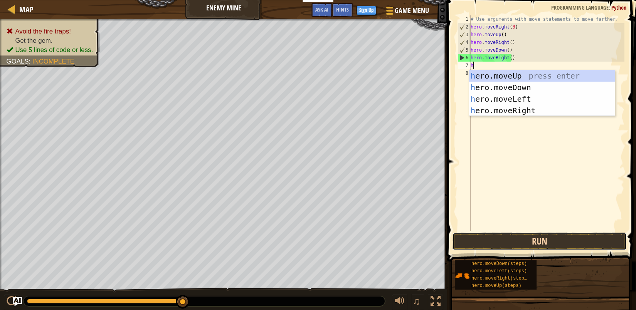
click at [556, 238] on button "Run" at bounding box center [539, 242] width 174 height 18
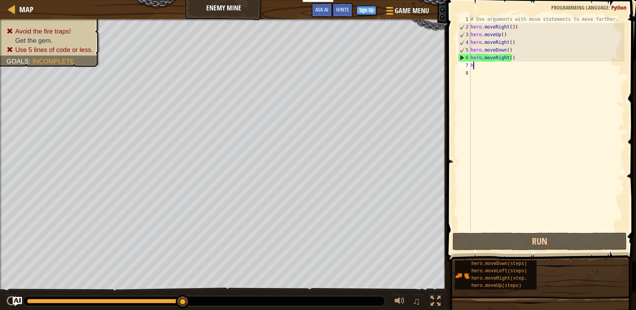
click at [521, 62] on div "# Use arguments with move statements to move farther. hero . moveRight ( 3 ) he…" at bounding box center [546, 130] width 155 height 231
click at [517, 59] on div "# Use arguments with move statements to move farther. hero . moveRight ( 3 ) he…" at bounding box center [546, 130] width 155 height 231
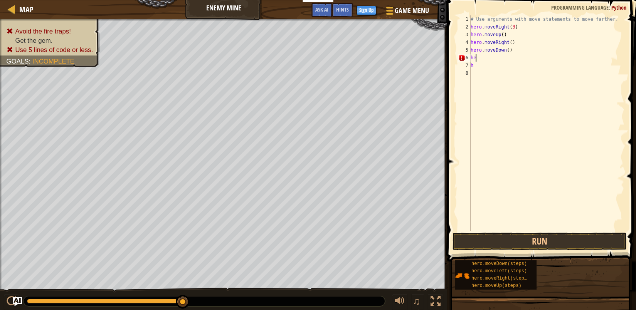
type textarea "h"
click at [474, 67] on div "# Use arguments with move statements to move farther. hero . moveRight ( 3 ) he…" at bounding box center [546, 130] width 155 height 231
type textarea "h"
click at [471, 58] on div "# Use arguments with move statements to move farther. hero . moveRight ( 3 ) he…" at bounding box center [546, 130] width 155 height 231
click at [507, 236] on button "Run" at bounding box center [539, 242] width 174 height 18
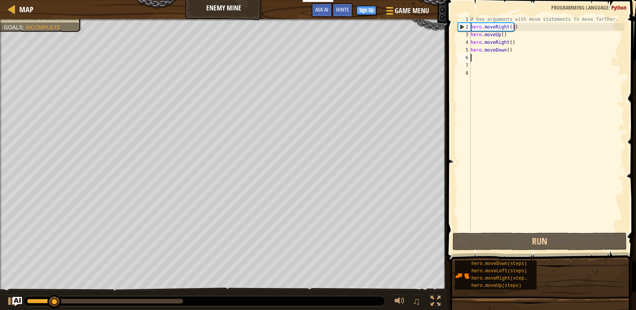
type textarea "h"
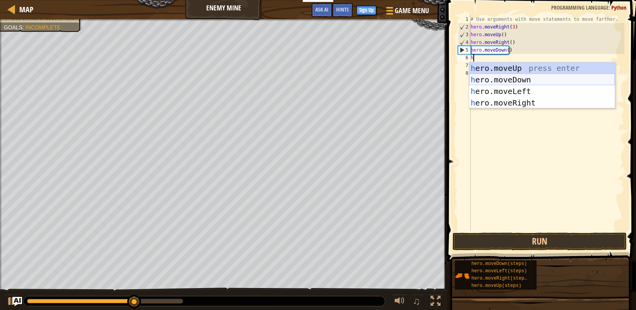
click at [511, 82] on div "h ero.moveUp press enter h ero.moveDown press enter h ero.moveLeft press enter …" at bounding box center [542, 96] width 146 height 69
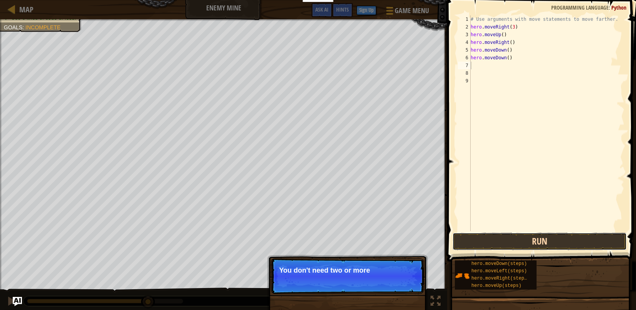
click at [528, 242] on button "Run" at bounding box center [539, 242] width 174 height 18
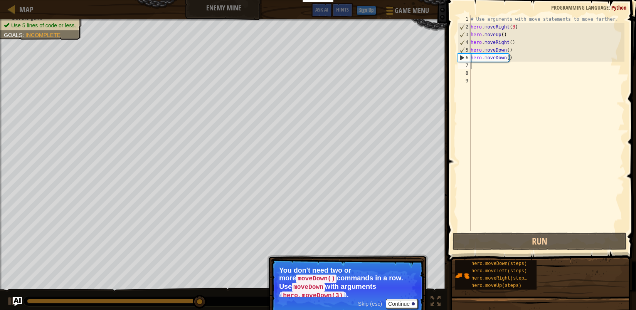
type textarea "h"
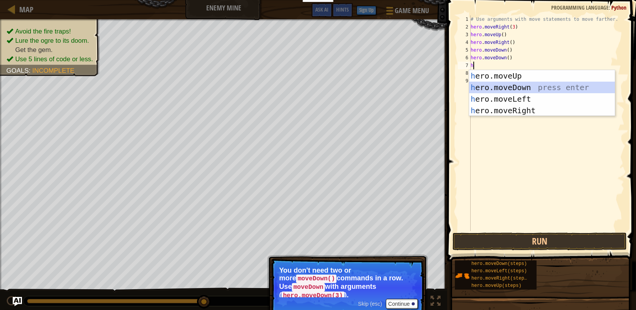
drag, startPoint x: 495, startPoint y: 91, endPoint x: 510, endPoint y: 110, distance: 23.8
click at [496, 92] on div "h ero.moveUp press enter h ero.moveDown press enter h ero.moveLeft press enter …" at bounding box center [542, 104] width 146 height 69
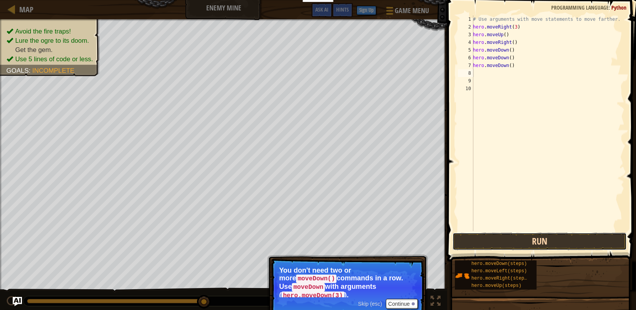
click at [537, 244] on button "Run" at bounding box center [539, 242] width 174 height 18
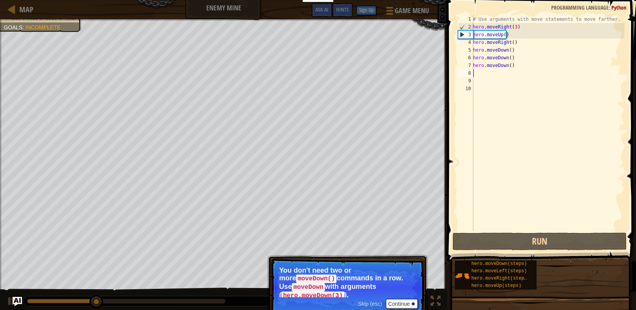
type textarea "h"
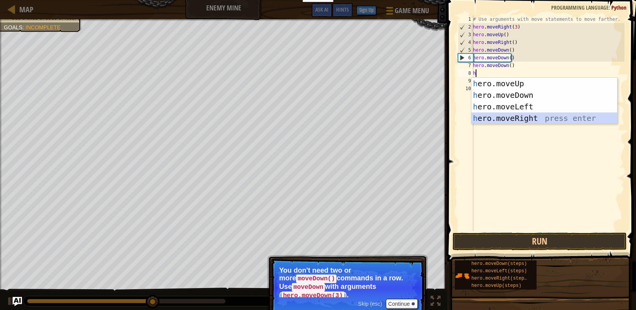
click at [528, 123] on div "h ero.moveUp press enter h ero.moveDown press enter h ero.moveLeft press enter …" at bounding box center [544, 112] width 146 height 69
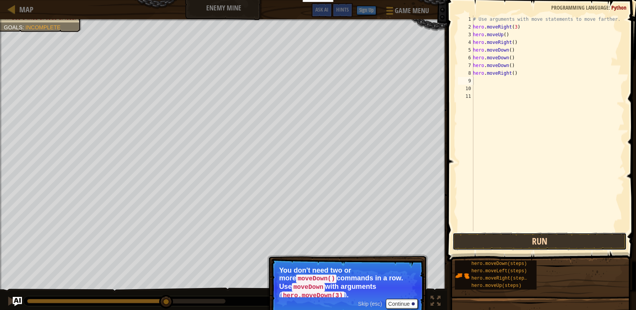
click at [549, 242] on button "Run" at bounding box center [539, 242] width 174 height 18
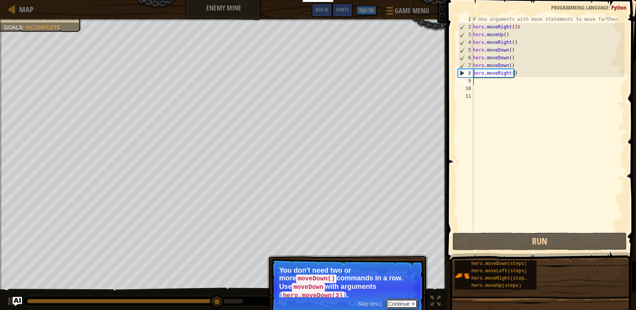
click at [394, 299] on button "Continue" at bounding box center [402, 304] width 32 height 10
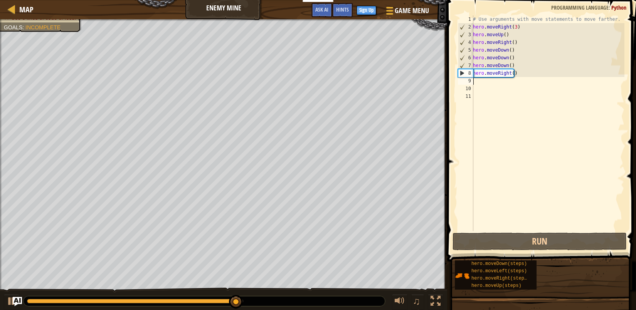
type textarea "h"
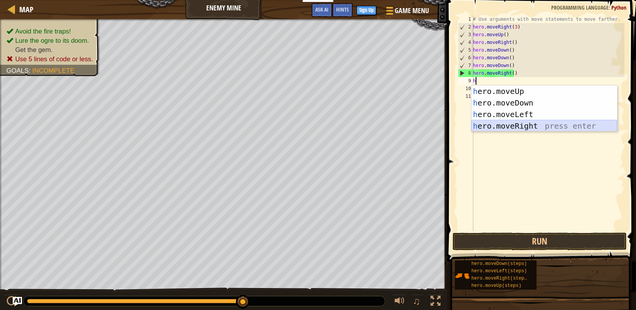
click at [506, 129] on div "h ero.moveUp press enter h ero.moveDown press enter h ero.moveLeft press enter …" at bounding box center [544, 120] width 146 height 69
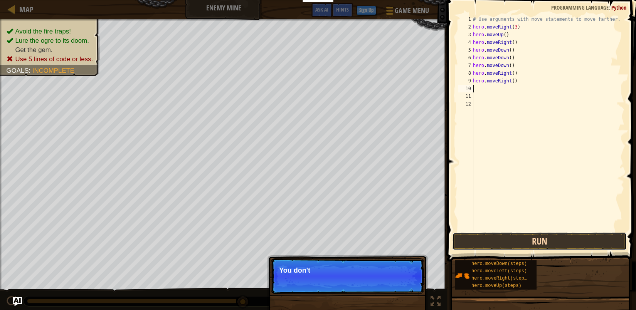
click at [532, 242] on button "Run" at bounding box center [539, 242] width 174 height 18
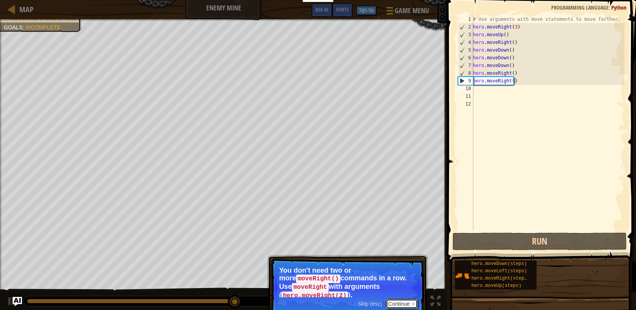
click at [399, 300] on button "Continue" at bounding box center [402, 304] width 32 height 10
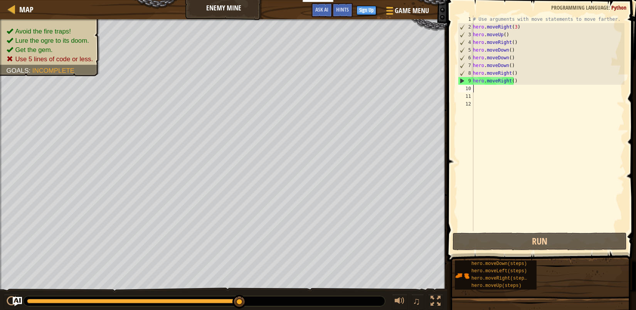
type textarea "h"
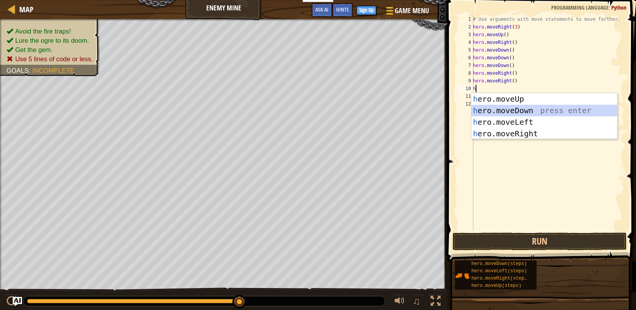
click at [511, 113] on div "h ero.moveUp press enter h ero.moveDown press enter h ero.moveLeft press enter …" at bounding box center [544, 127] width 146 height 69
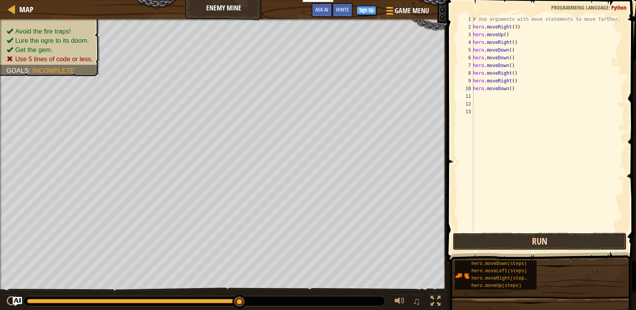
click at [539, 243] on button "Run" at bounding box center [539, 242] width 174 height 18
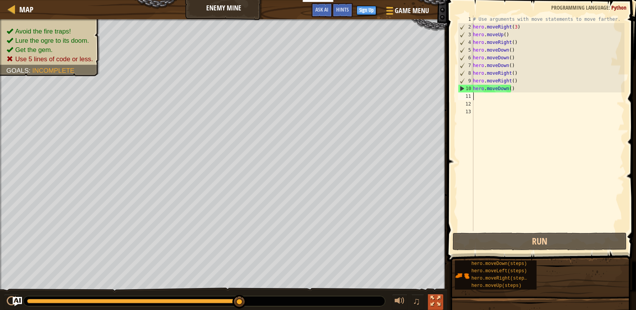
click at [436, 306] on div at bounding box center [435, 301] width 10 height 10
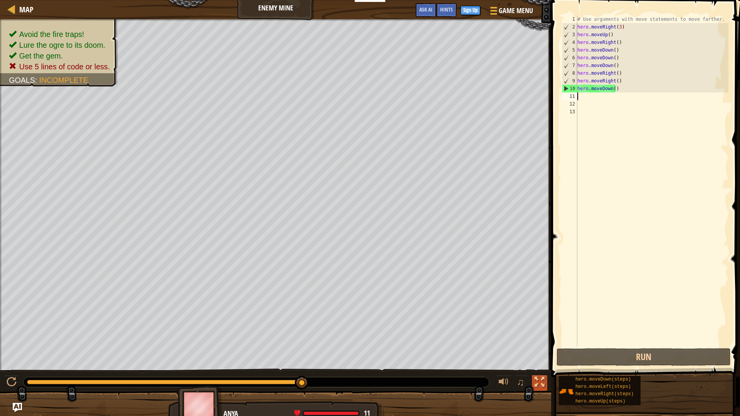
click at [535, 310] on div at bounding box center [539, 382] width 10 height 10
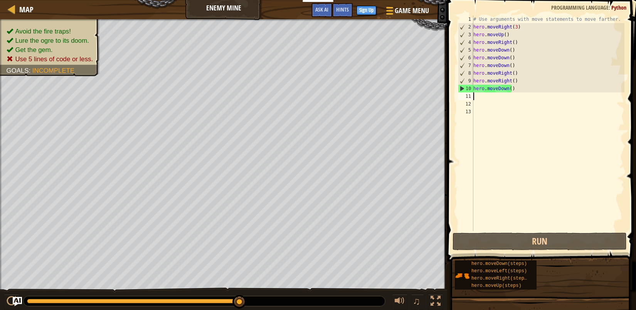
type textarea "h"
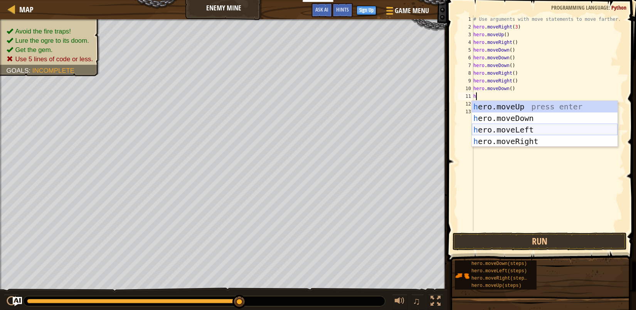
click at [510, 133] on div "h ero.moveUp press enter h ero.moveDown press enter h ero.moveLeft press enter …" at bounding box center [545, 135] width 146 height 69
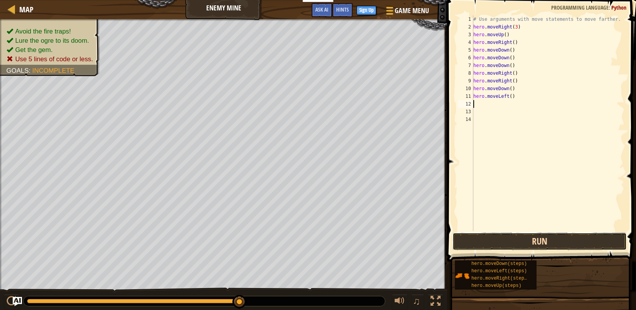
click at [515, 243] on button "Run" at bounding box center [539, 242] width 174 height 18
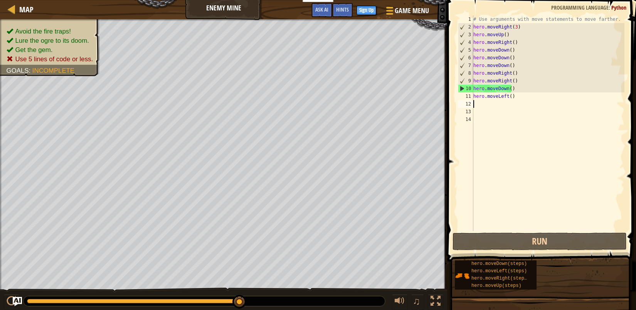
type textarea "h"
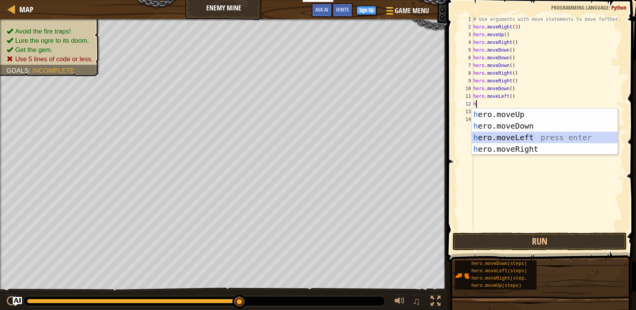
click at [501, 140] on div "h ero.moveUp press enter h ero.moveDown press enter h ero.moveLeft press enter …" at bounding box center [545, 143] width 146 height 69
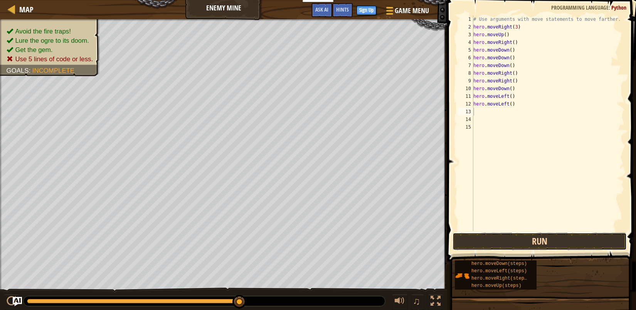
click at [528, 239] on button "Run" at bounding box center [539, 242] width 174 height 18
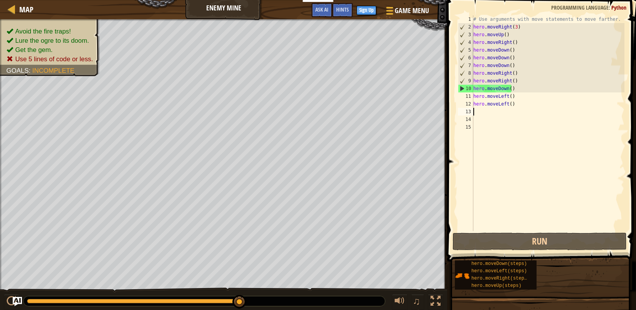
click at [511, 104] on div "# Use arguments with move statements to move farther. hero . moveRight ( 3 ) he…" at bounding box center [548, 130] width 153 height 231
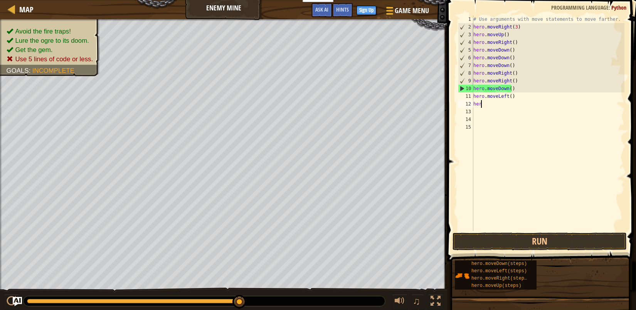
type textarea "h"
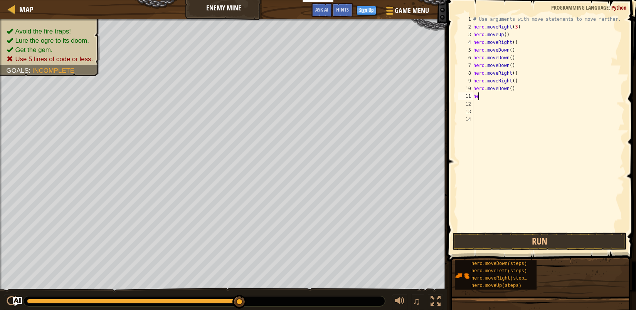
type textarea "h"
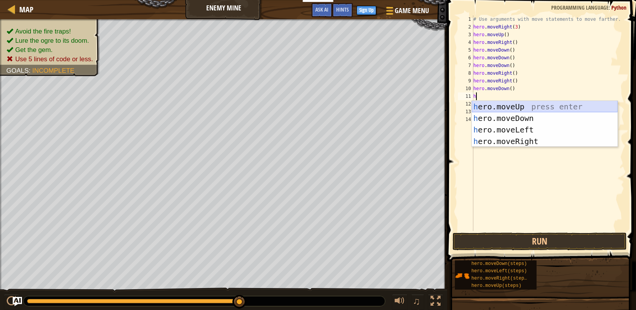
click at [511, 112] on div "h ero.moveUp press enter h ero.moveDown press enter h ero.moveLeft press enter …" at bounding box center [545, 135] width 146 height 69
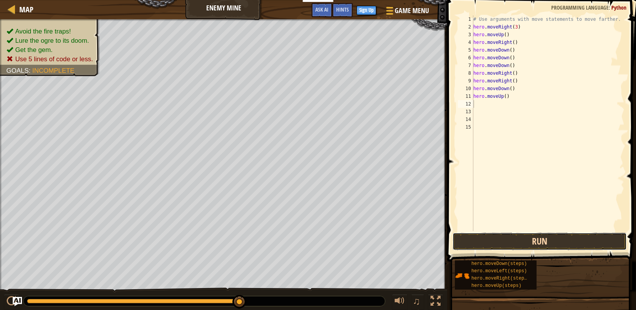
click at [528, 236] on button "Run" at bounding box center [539, 242] width 174 height 18
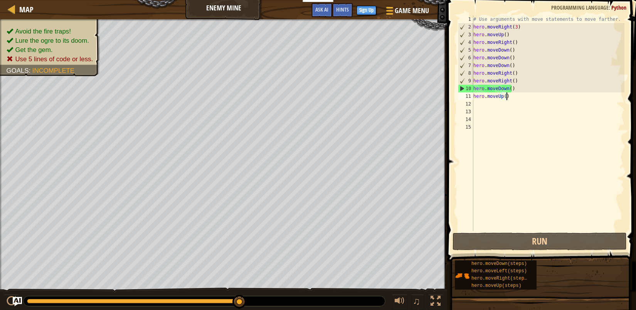
click at [507, 95] on div "# Use arguments with move statements to move farther. hero . moveRight ( 3 ) he…" at bounding box center [548, 130] width 153 height 231
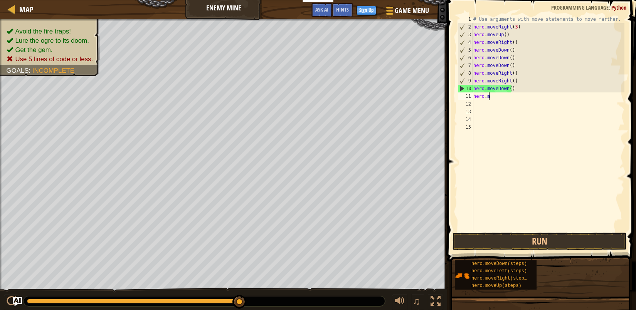
type textarea "h"
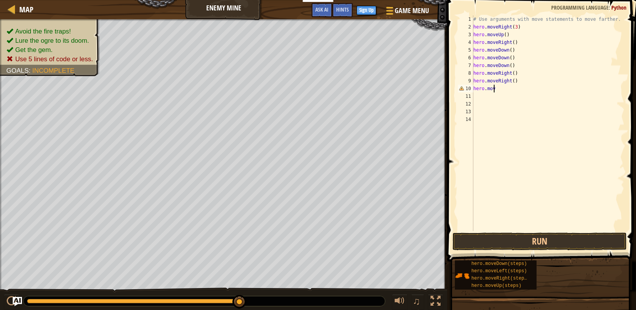
type textarea "h"
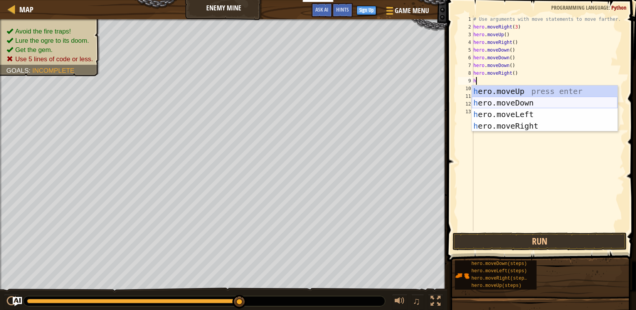
click at [514, 100] on div "h ero.moveUp press enter h ero.moveDown press enter h ero.moveLeft press enter …" at bounding box center [545, 120] width 146 height 69
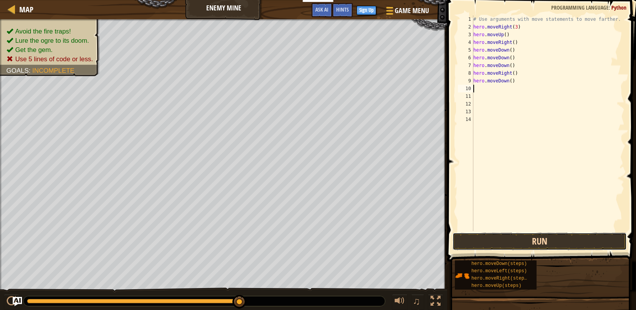
click at [542, 241] on button "Run" at bounding box center [539, 242] width 174 height 18
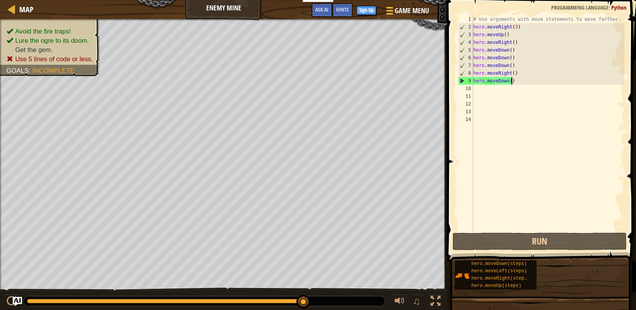
click at [520, 81] on div "# Use arguments with move statements to move farther. hero . moveRight ( 3 ) he…" at bounding box center [548, 130] width 153 height 231
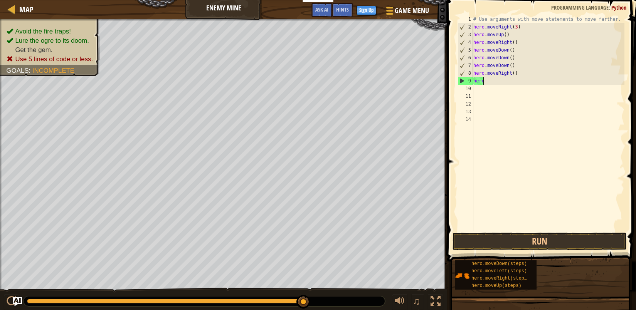
type textarea "h"
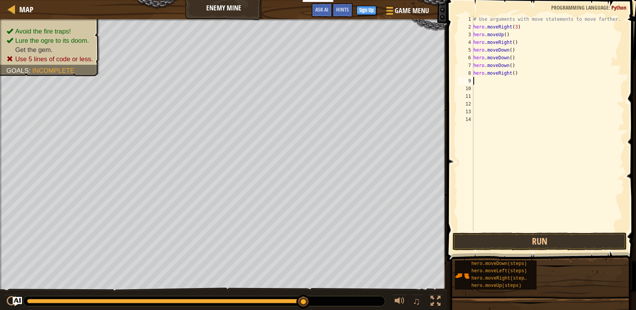
type textarea "h"
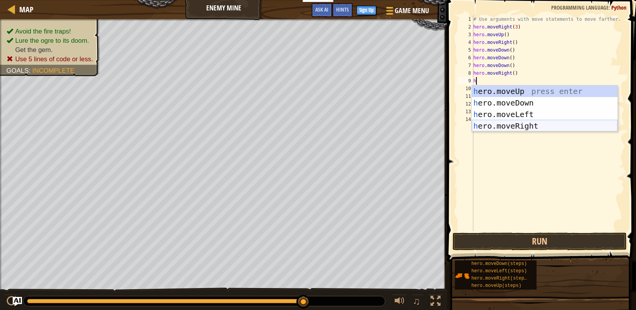
click at [498, 124] on div "h ero.moveUp press enter h ero.moveDown press enter h ero.moveLeft press enter …" at bounding box center [545, 120] width 146 height 69
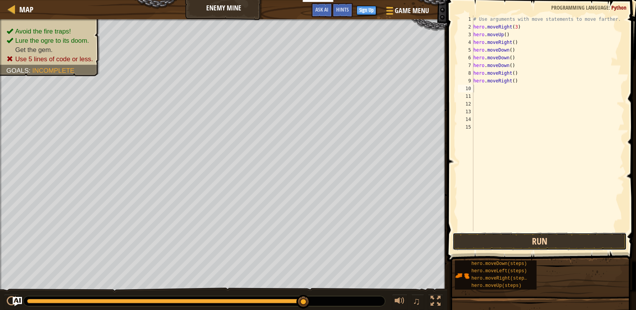
click at [522, 237] on button "Run" at bounding box center [539, 242] width 174 height 18
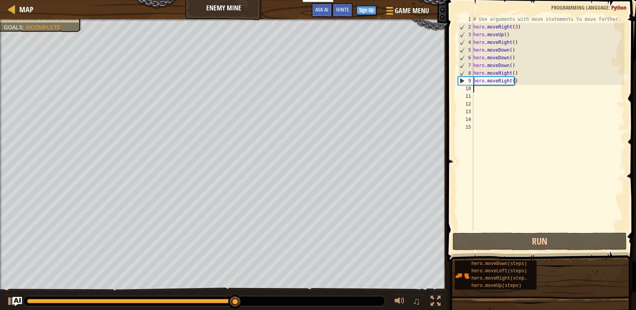
type textarea "h"
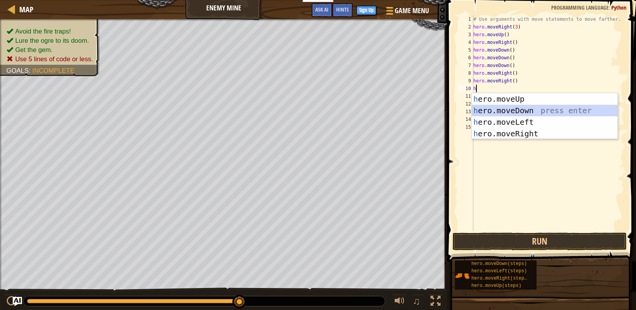
click at [507, 109] on div "h ero.moveUp press enter h ero.moveDown press enter h ero.moveLeft press enter …" at bounding box center [545, 127] width 146 height 69
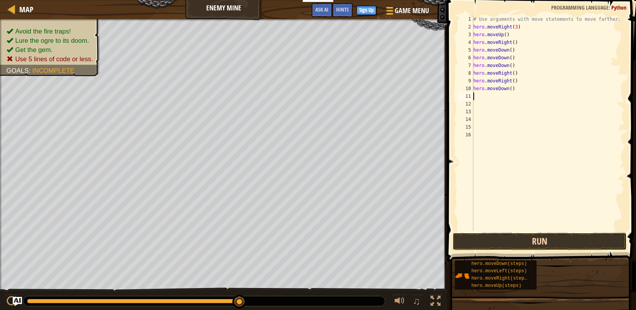
click at [528, 242] on button "Run" at bounding box center [539, 242] width 174 height 18
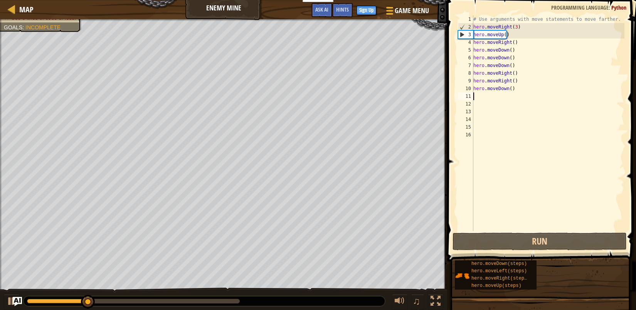
type textarea "h"
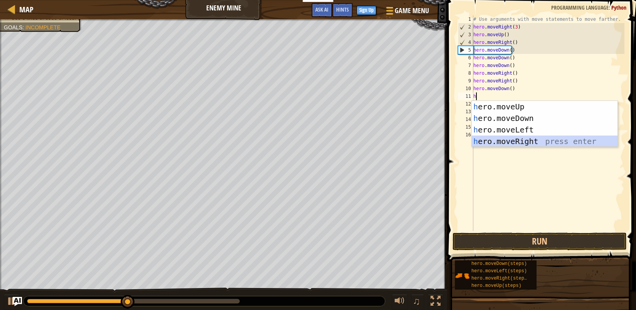
click at [544, 141] on div "h ero.moveUp press enter h ero.moveDown press enter h ero.moveLeft press enter …" at bounding box center [545, 135] width 146 height 69
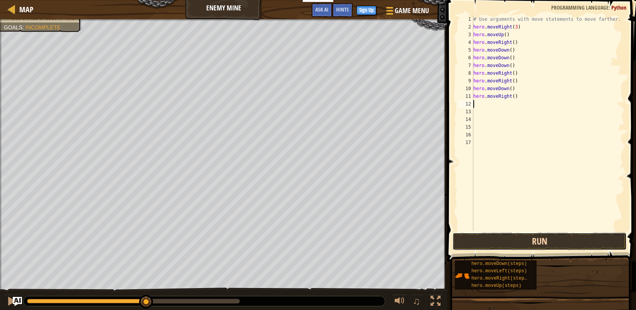
click at [515, 240] on button "Run" at bounding box center [539, 242] width 174 height 18
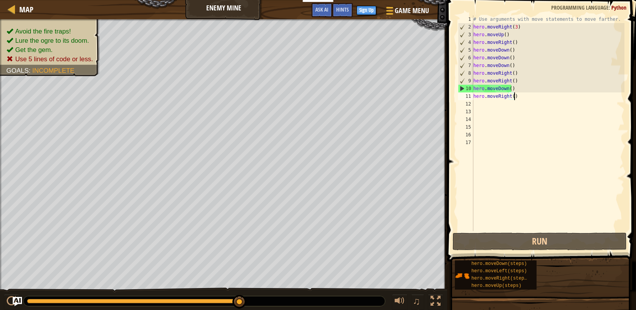
click at [515, 97] on div "# Use arguments with move statements to move farther. hero . moveRight ( 3 ) he…" at bounding box center [548, 130] width 153 height 231
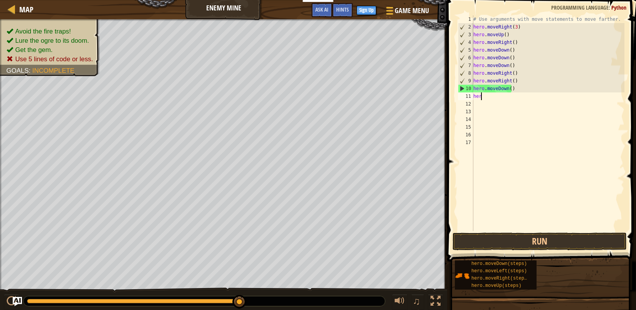
type textarea "h"
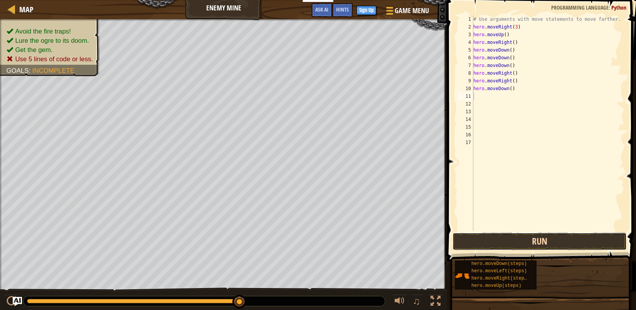
click at [527, 243] on button "Run" at bounding box center [539, 242] width 174 height 18
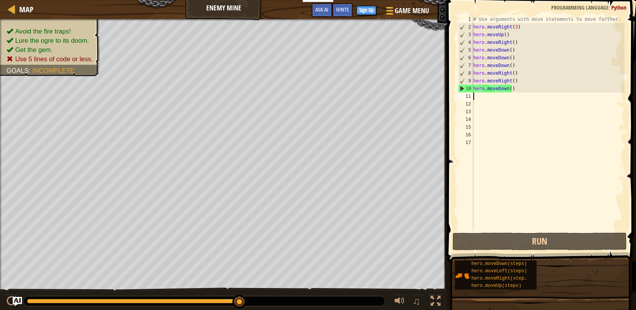
click at [513, 89] on div "# Use arguments with move statements to move farther. hero . moveRight ( 3 ) he…" at bounding box center [548, 130] width 153 height 231
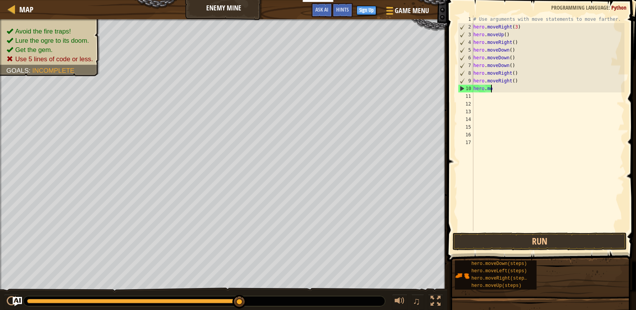
type textarea "h"
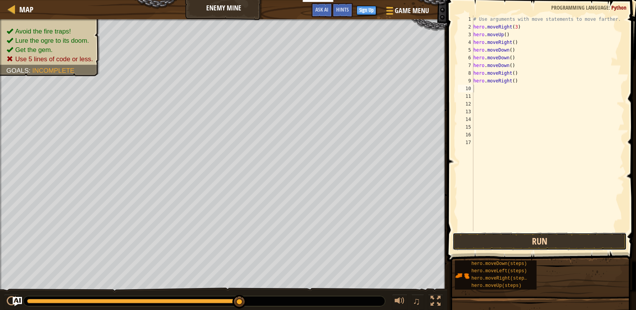
click at [505, 247] on button "Run" at bounding box center [539, 242] width 174 height 18
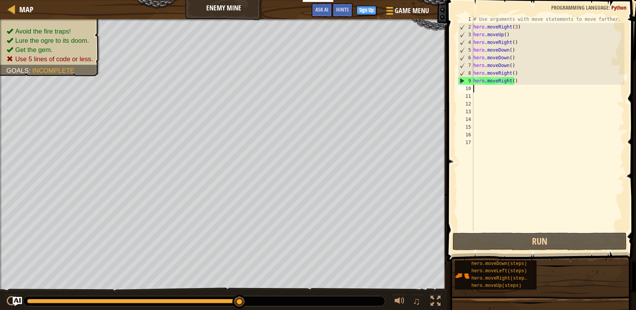
type textarea "h"
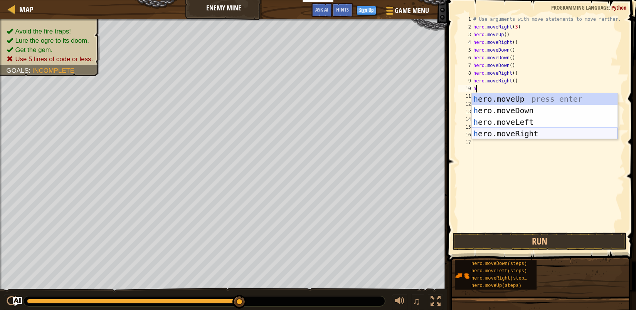
click at [507, 132] on div "h ero.moveUp press enter h ero.moveDown press enter h ero.moveLeft press enter …" at bounding box center [545, 127] width 146 height 69
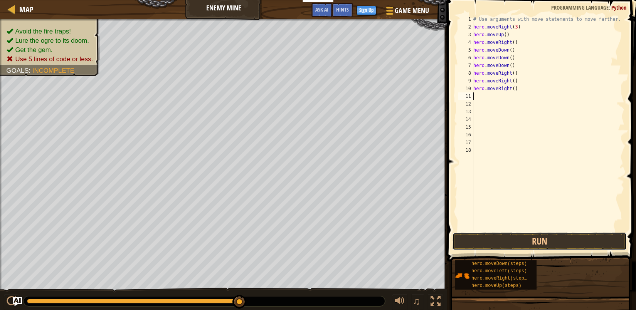
drag, startPoint x: 518, startPoint y: 245, endPoint x: 517, endPoint y: 227, distance: 17.7
click at [518, 241] on button "Run" at bounding box center [539, 242] width 174 height 18
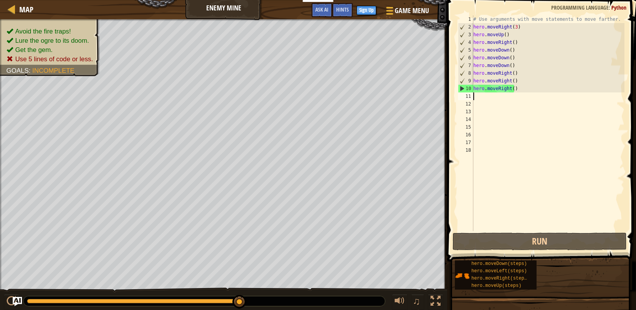
drag, startPoint x: 522, startPoint y: 87, endPoint x: 517, endPoint y: 91, distance: 5.9
click at [520, 89] on div "# Use arguments with move statements to move farther. hero . moveRight ( 3 ) he…" at bounding box center [548, 130] width 153 height 231
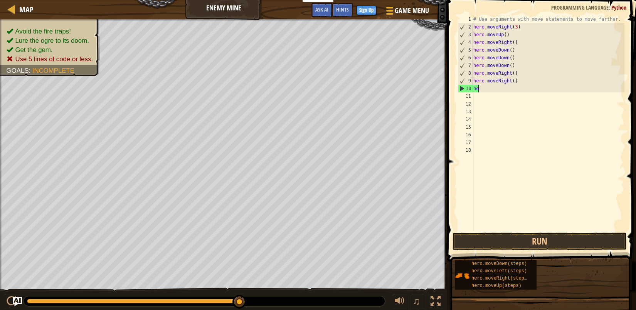
type textarea "h"
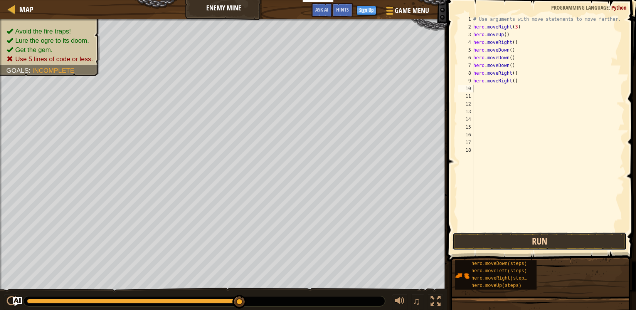
click at [506, 247] on button "Run" at bounding box center [539, 242] width 174 height 18
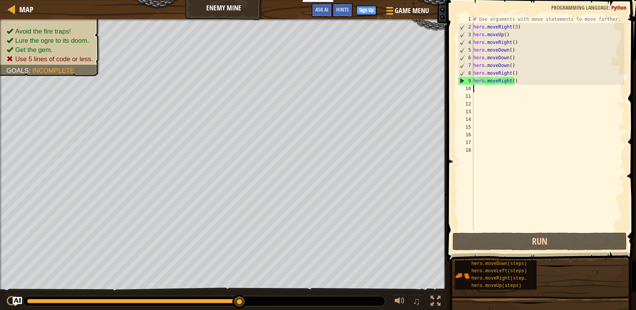
type textarea "h"
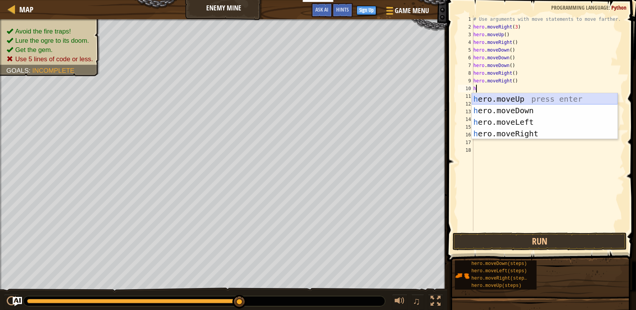
click at [513, 99] on div "h ero.moveUp press enter h ero.moveDown press enter h ero.moveLeft press enter …" at bounding box center [545, 127] width 146 height 69
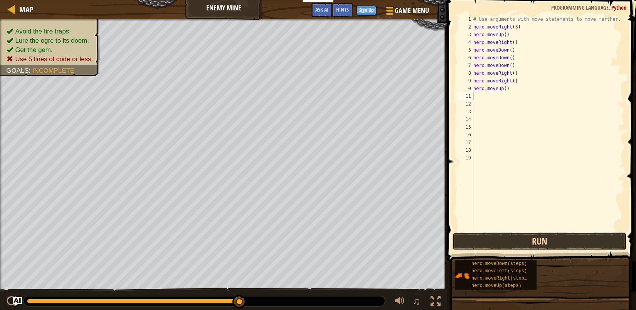
click at [528, 241] on button "Run" at bounding box center [539, 242] width 174 height 18
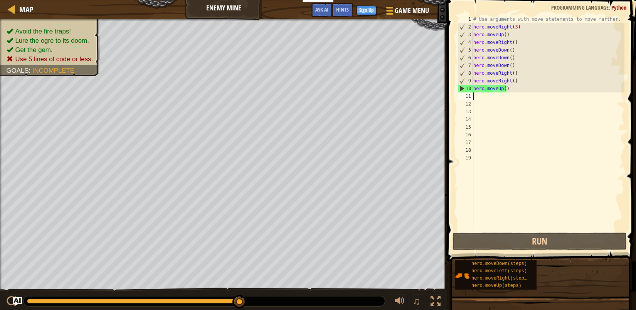
type textarea "h"
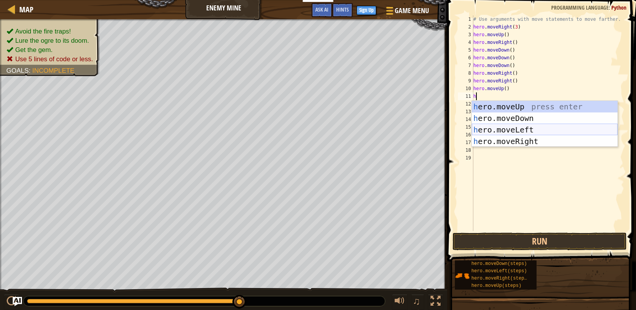
click at [497, 132] on div "h ero.moveUp press enter h ero.moveDown press enter h ero.moveLeft press enter …" at bounding box center [545, 135] width 146 height 69
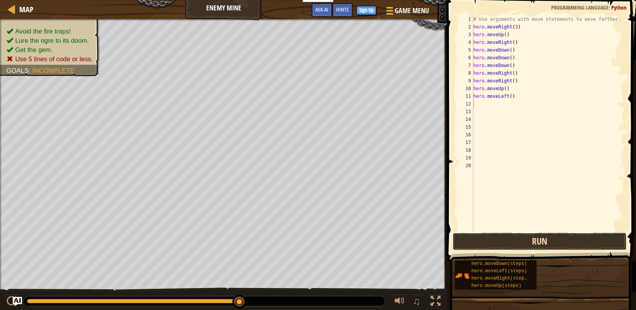
click at [531, 237] on button "Run" at bounding box center [539, 242] width 174 height 18
